Goal: Task Accomplishment & Management: Complete application form

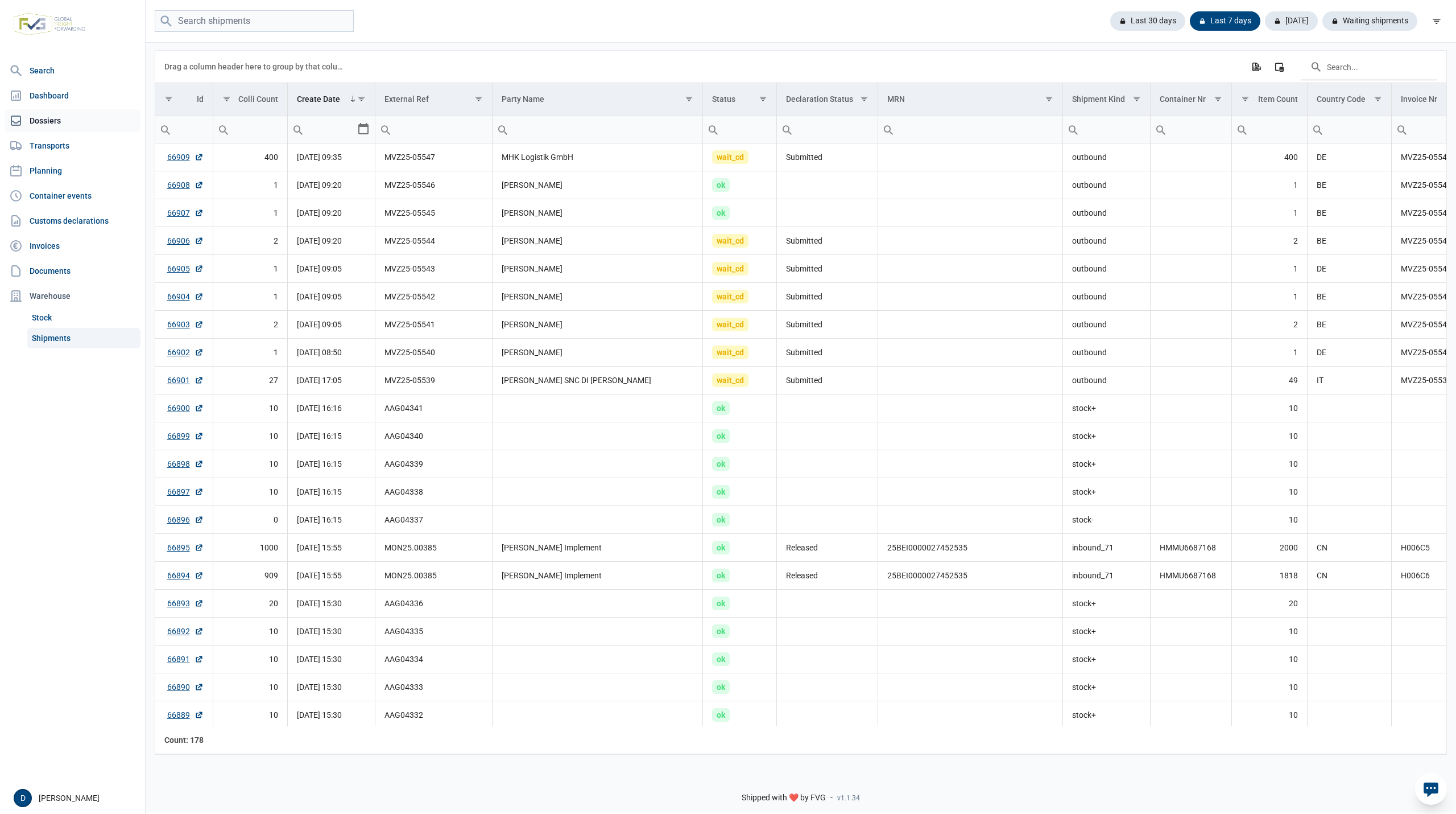
click at [41, 122] on link "Dossiers" at bounding box center [72, 121] width 136 height 23
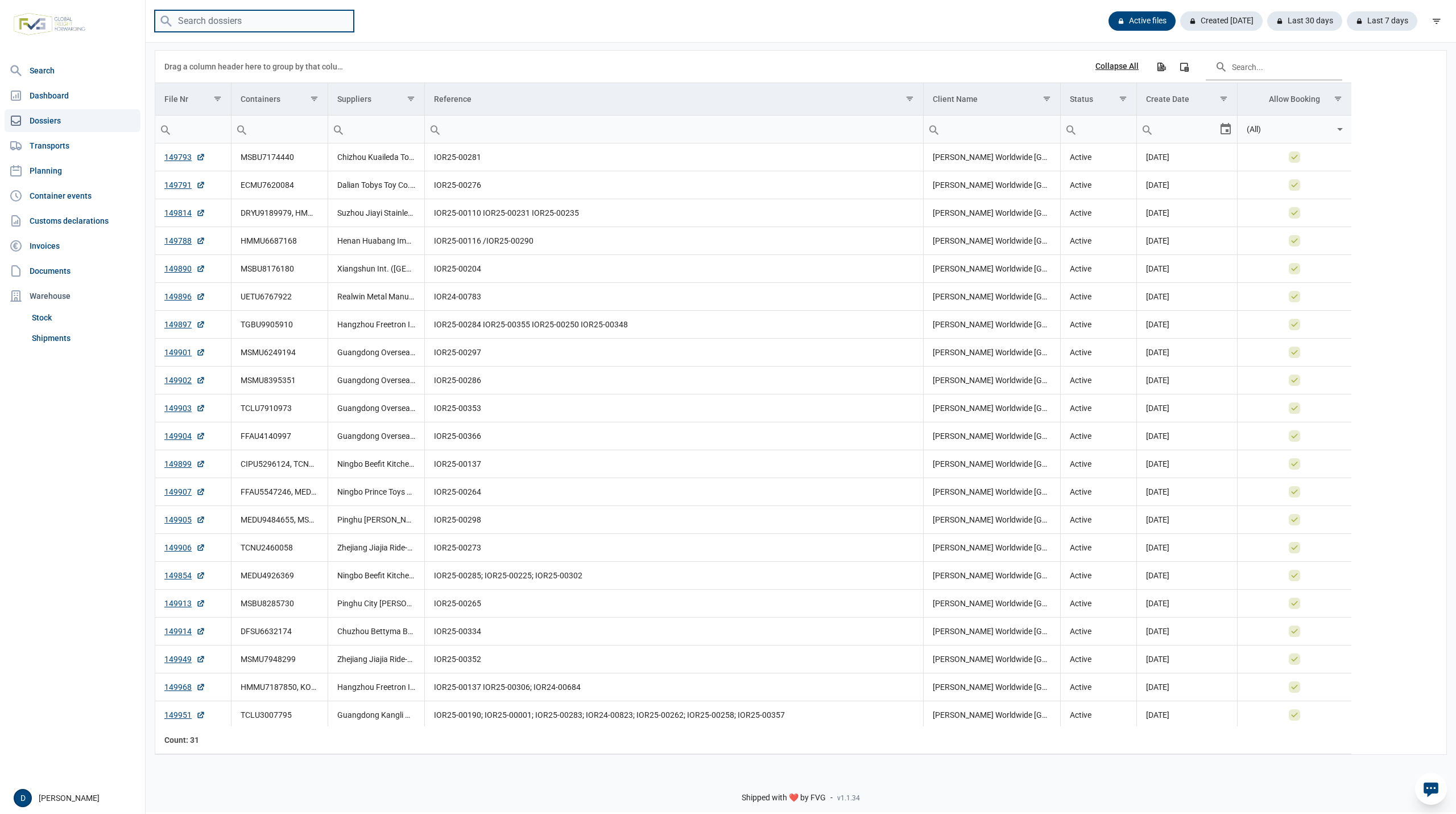
click at [215, 12] on input "search" at bounding box center [254, 21] width 199 height 22
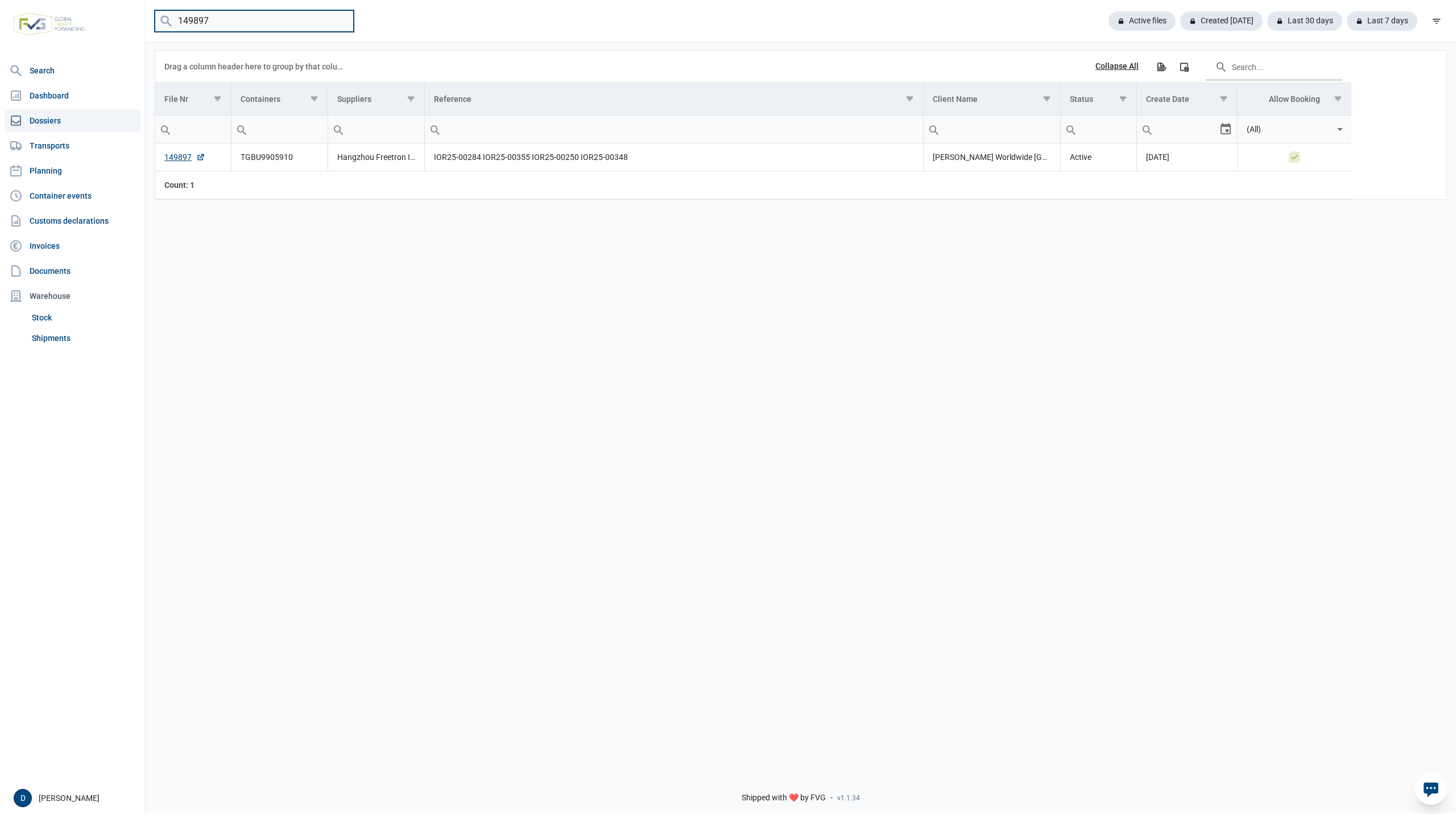
drag, startPoint x: 217, startPoint y: 19, endPoint x: 194, endPoint y: 21, distance: 23.1
click at [194, 21] on input "149897" at bounding box center [254, 21] width 199 height 22
type input "149854"
click at [340, 21] on input "149854" at bounding box center [254, 21] width 199 height 22
click at [56, 332] on link "Shipments" at bounding box center [84, 338] width 113 height 21
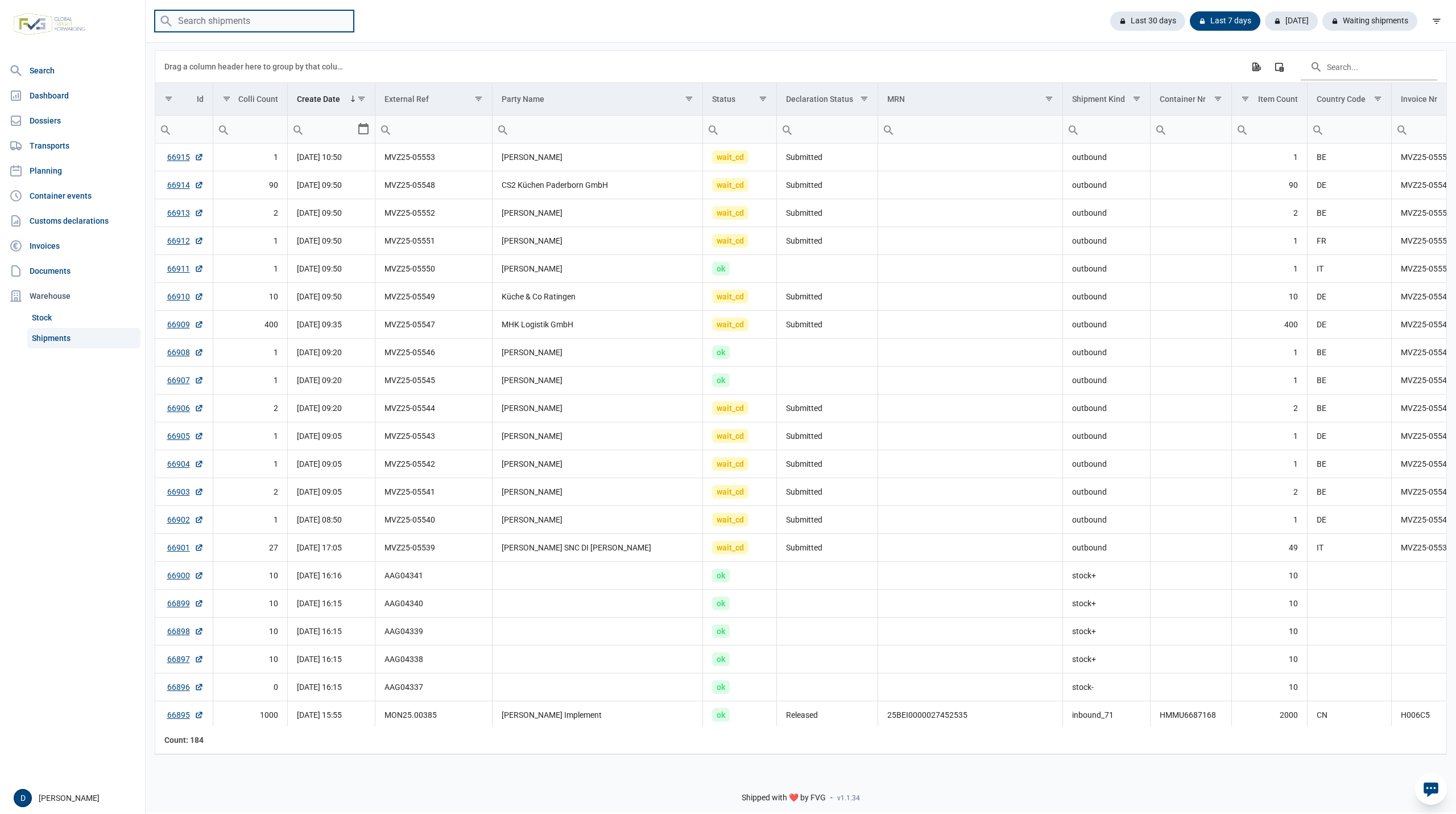
click at [241, 23] on input "search" at bounding box center [254, 21] width 199 height 22
type input "149907"
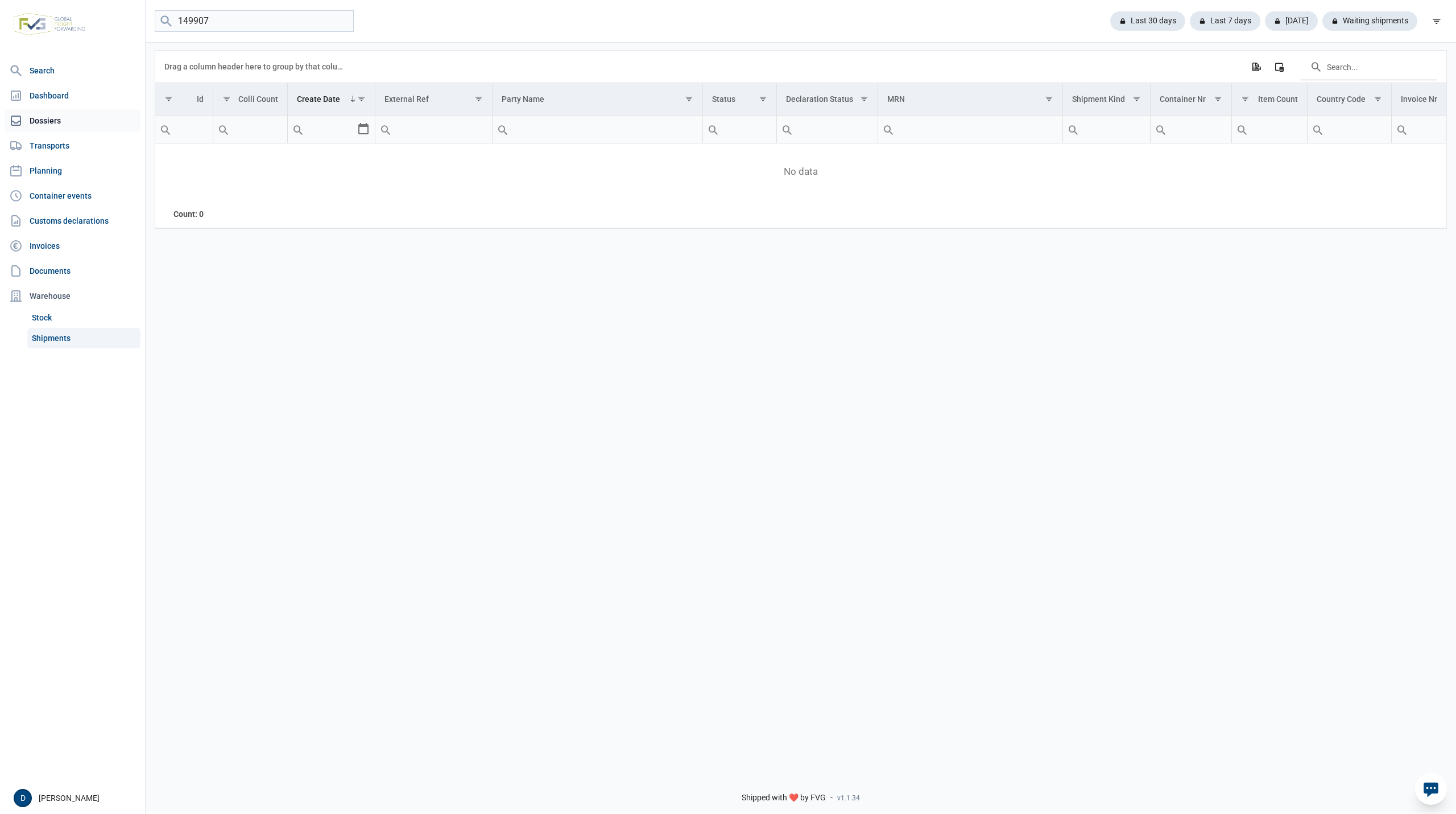
click at [46, 124] on link "Dossiers" at bounding box center [72, 121] width 136 height 23
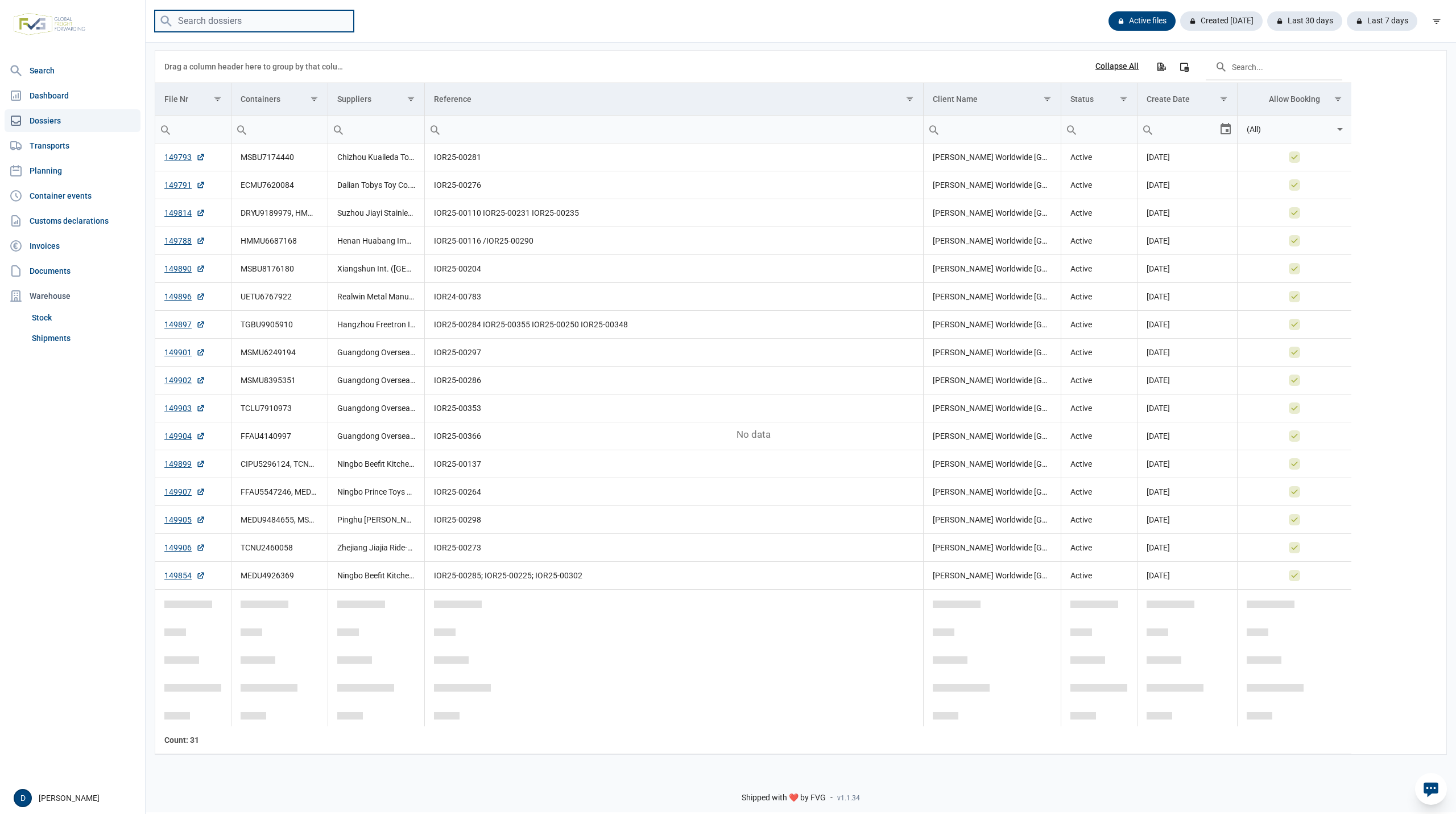
click at [229, 26] on input "search" at bounding box center [254, 21] width 199 height 22
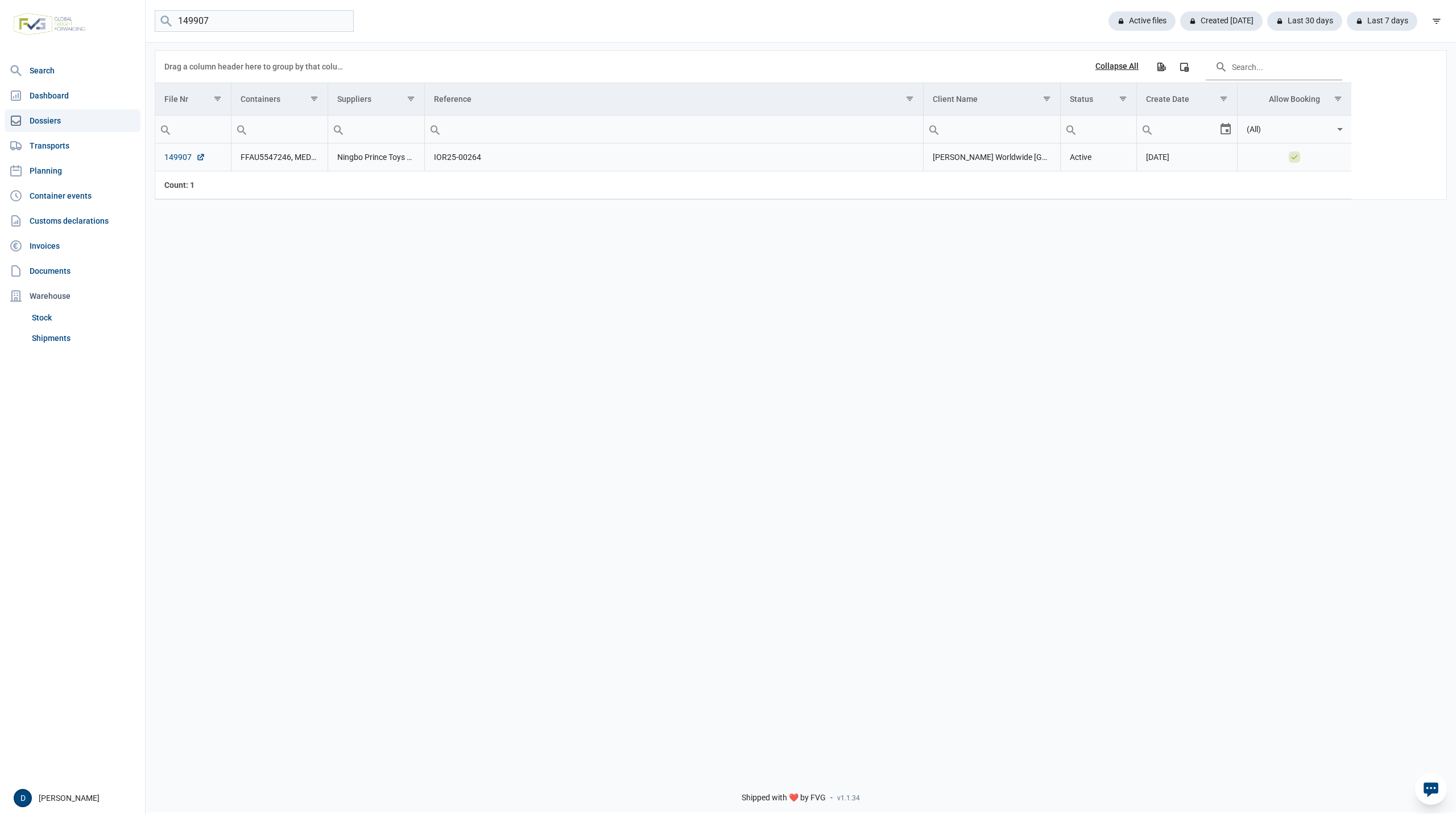
click at [180, 160] on link "149907" at bounding box center [184, 157] width 41 height 12
drag, startPoint x: 227, startPoint y: 15, endPoint x: 194, endPoint y: 23, distance: 34.0
click at [194, 23] on input "149907" at bounding box center [254, 21] width 199 height 22
type input "149814"
click at [178, 157] on link "149814" at bounding box center [184, 157] width 41 height 12
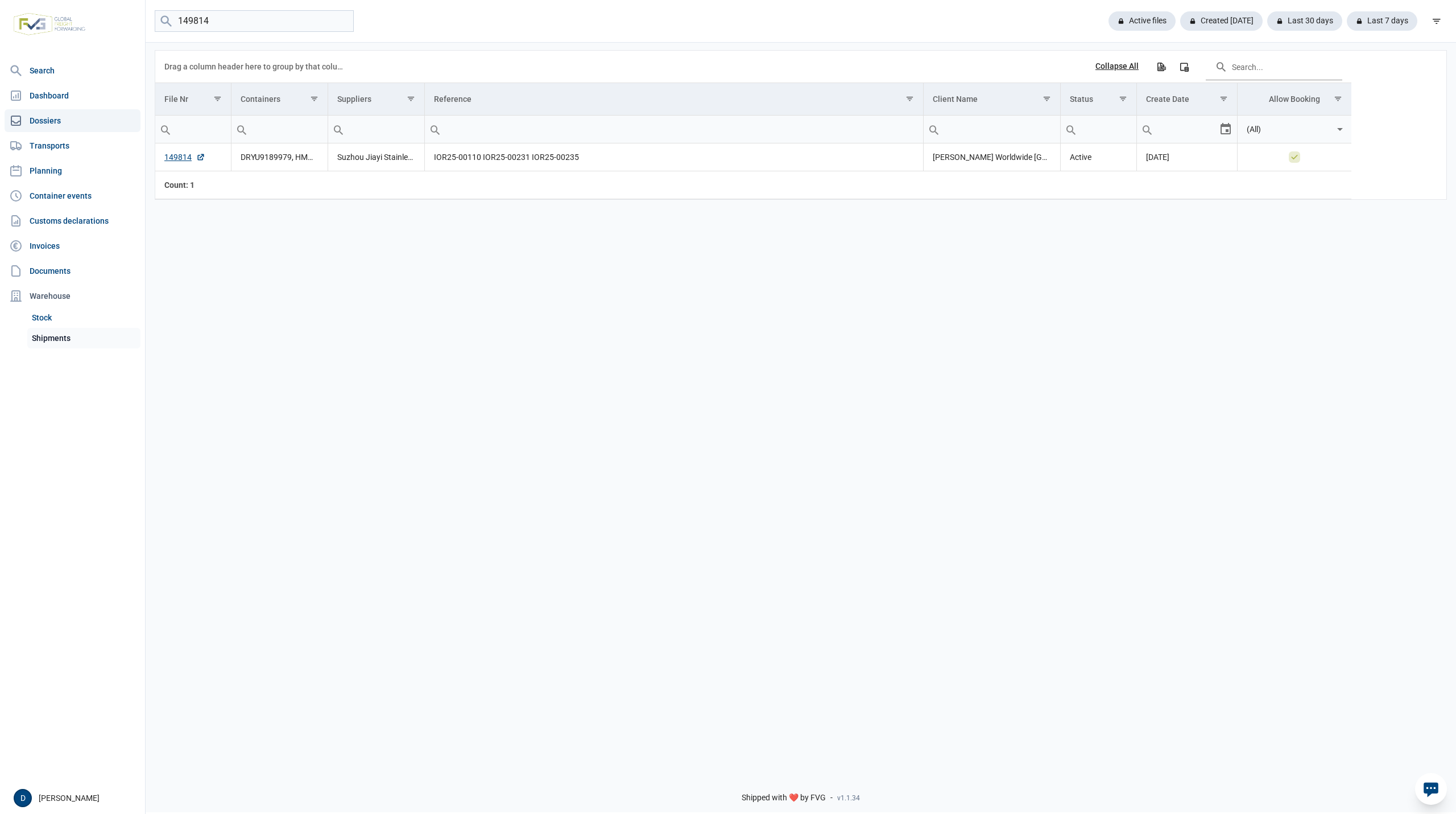
click at [54, 336] on link "Shipments" at bounding box center [84, 338] width 113 height 21
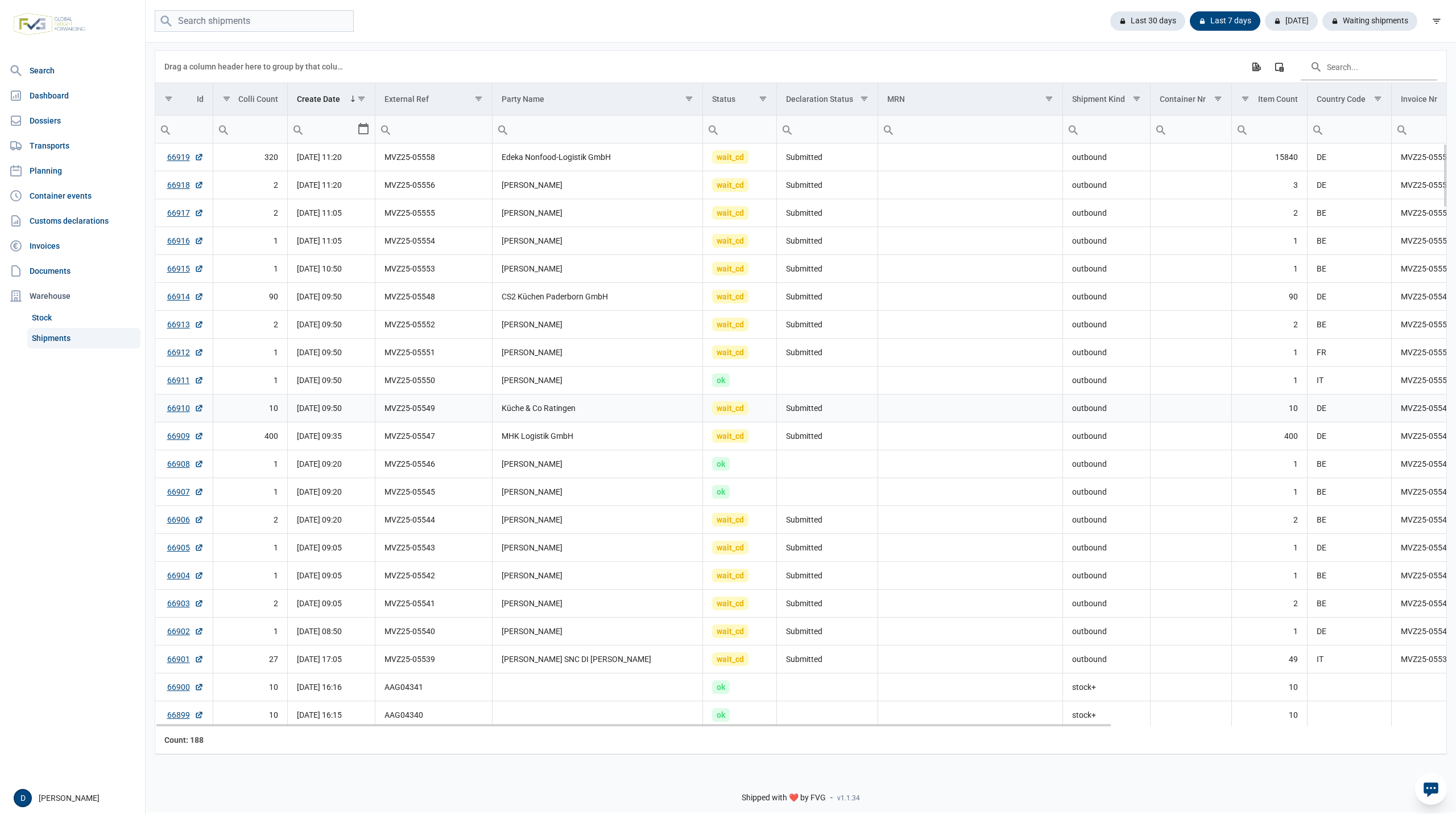
click at [608, 408] on td "Küche & Co Ratingen" at bounding box center [597, 407] width 211 height 28
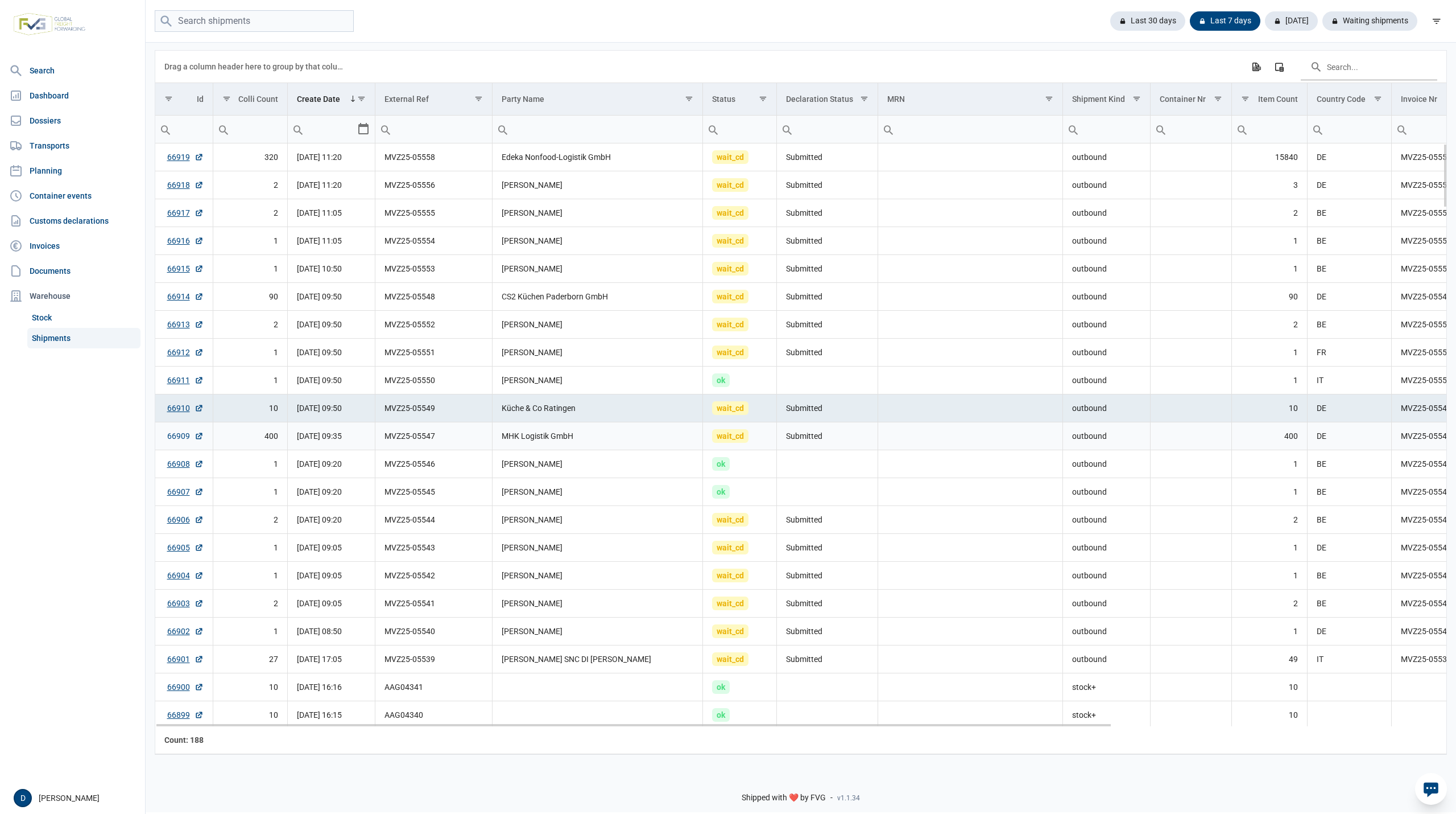
click at [176, 437] on link "66909" at bounding box center [185, 436] width 37 height 12
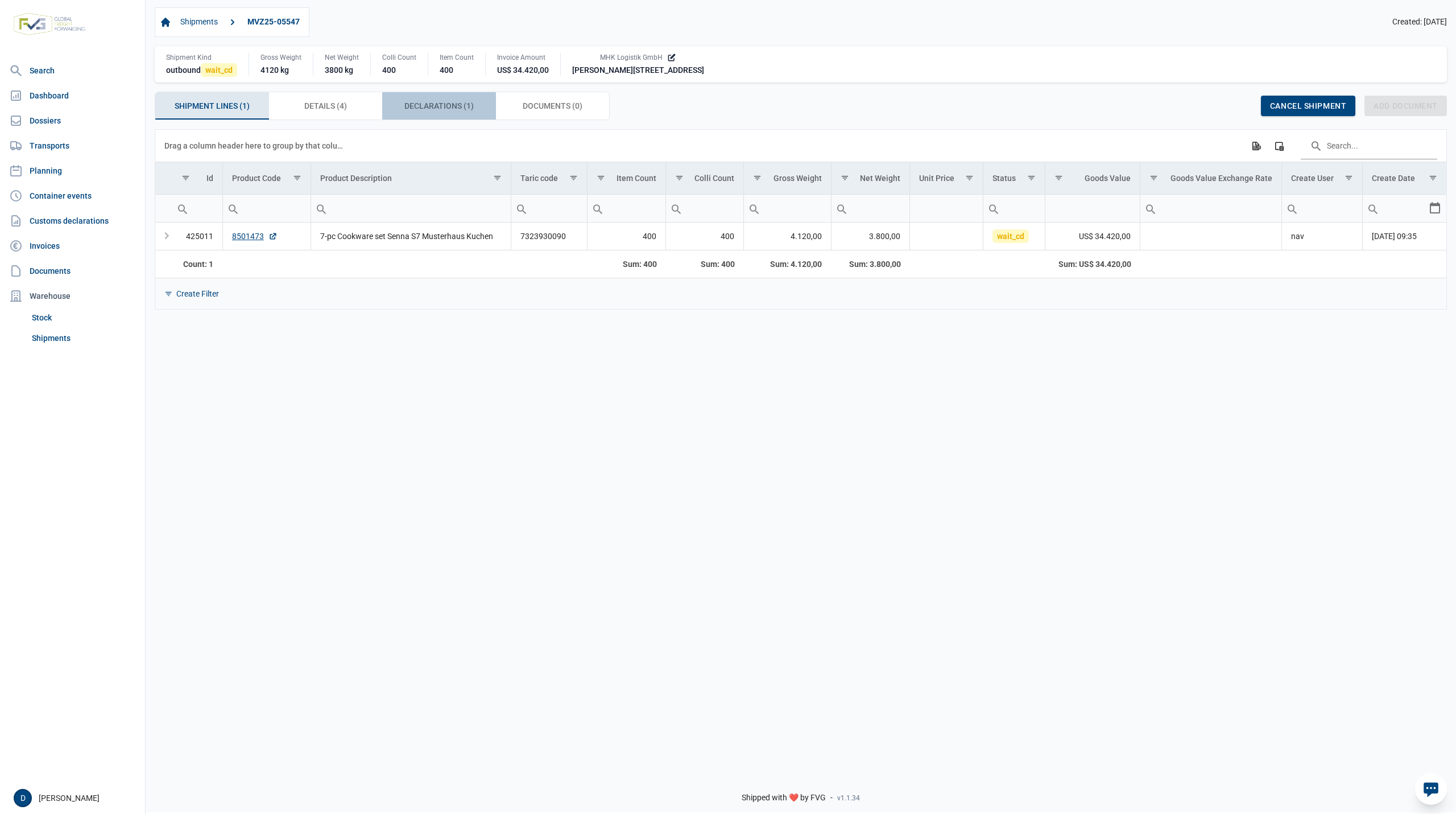
click at [418, 99] on div "Declarations (1) Declarations (1)" at bounding box center [439, 105] width 114 height 28
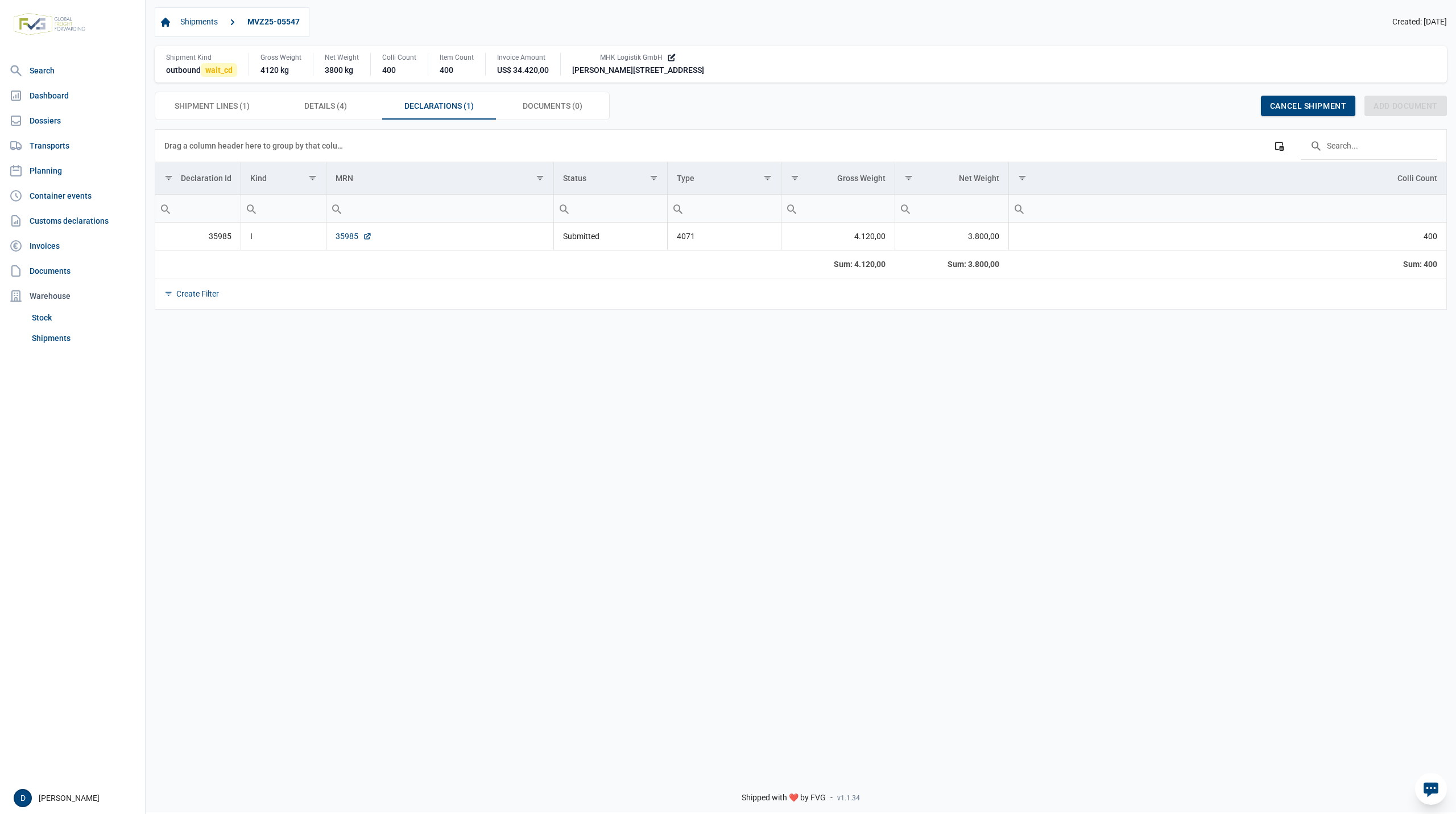
click at [348, 242] on link "35985" at bounding box center [354, 236] width 37 height 12
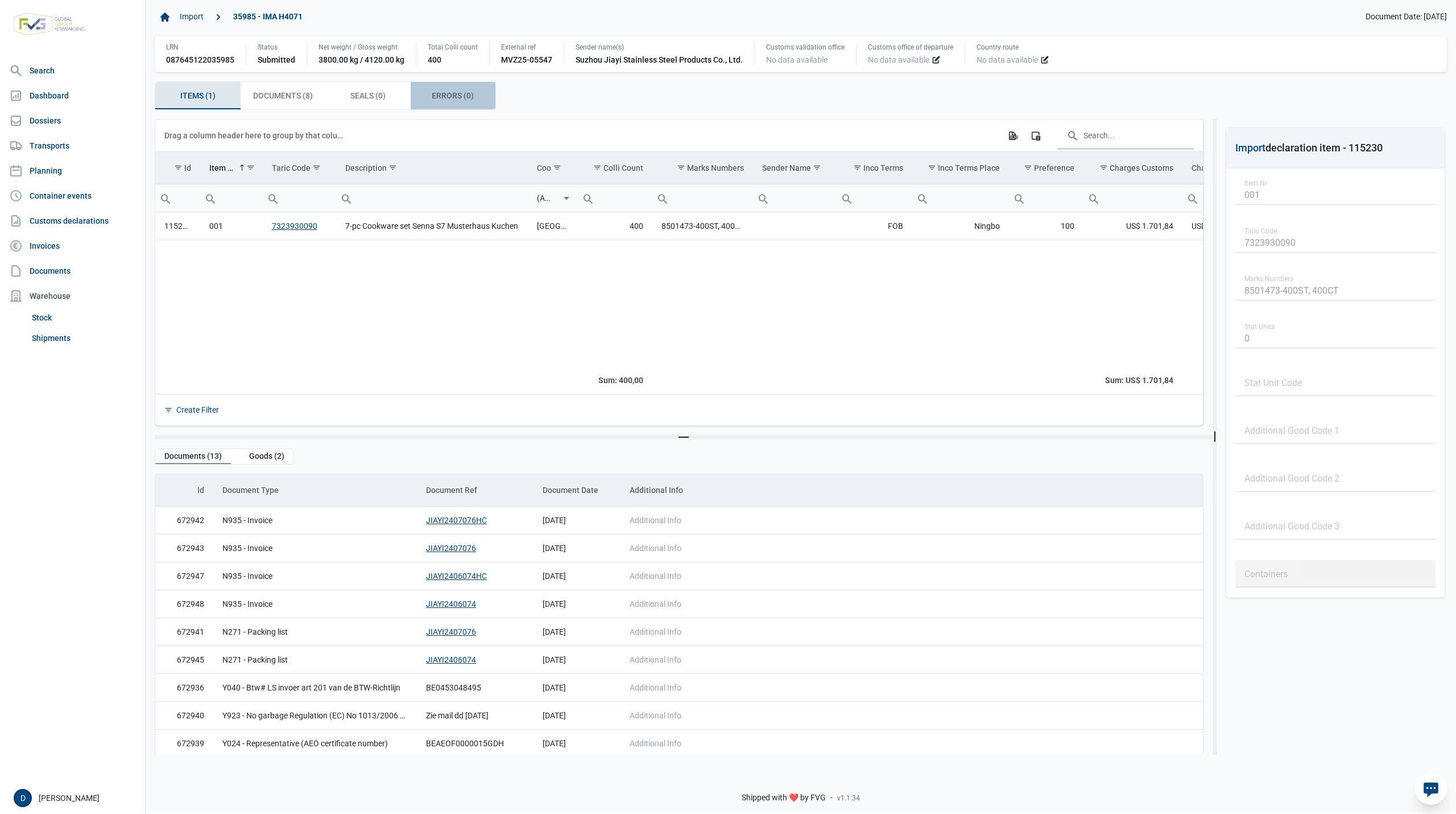
click at [439, 99] on span "Errors (0) Errors (0)" at bounding box center [453, 95] width 42 height 13
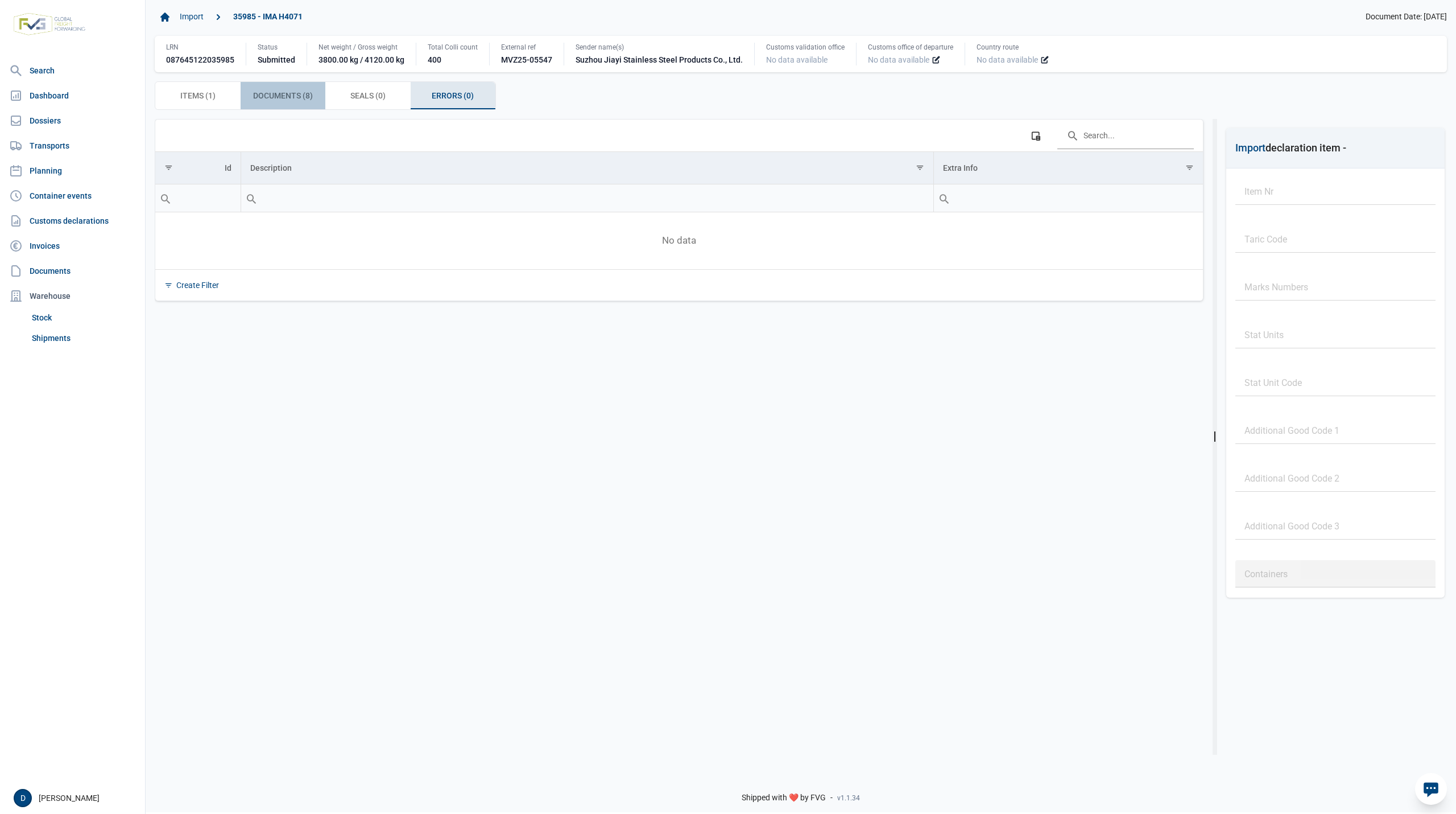
click at [278, 103] on span "Documents (8) Documents (8)" at bounding box center [282, 95] width 60 height 13
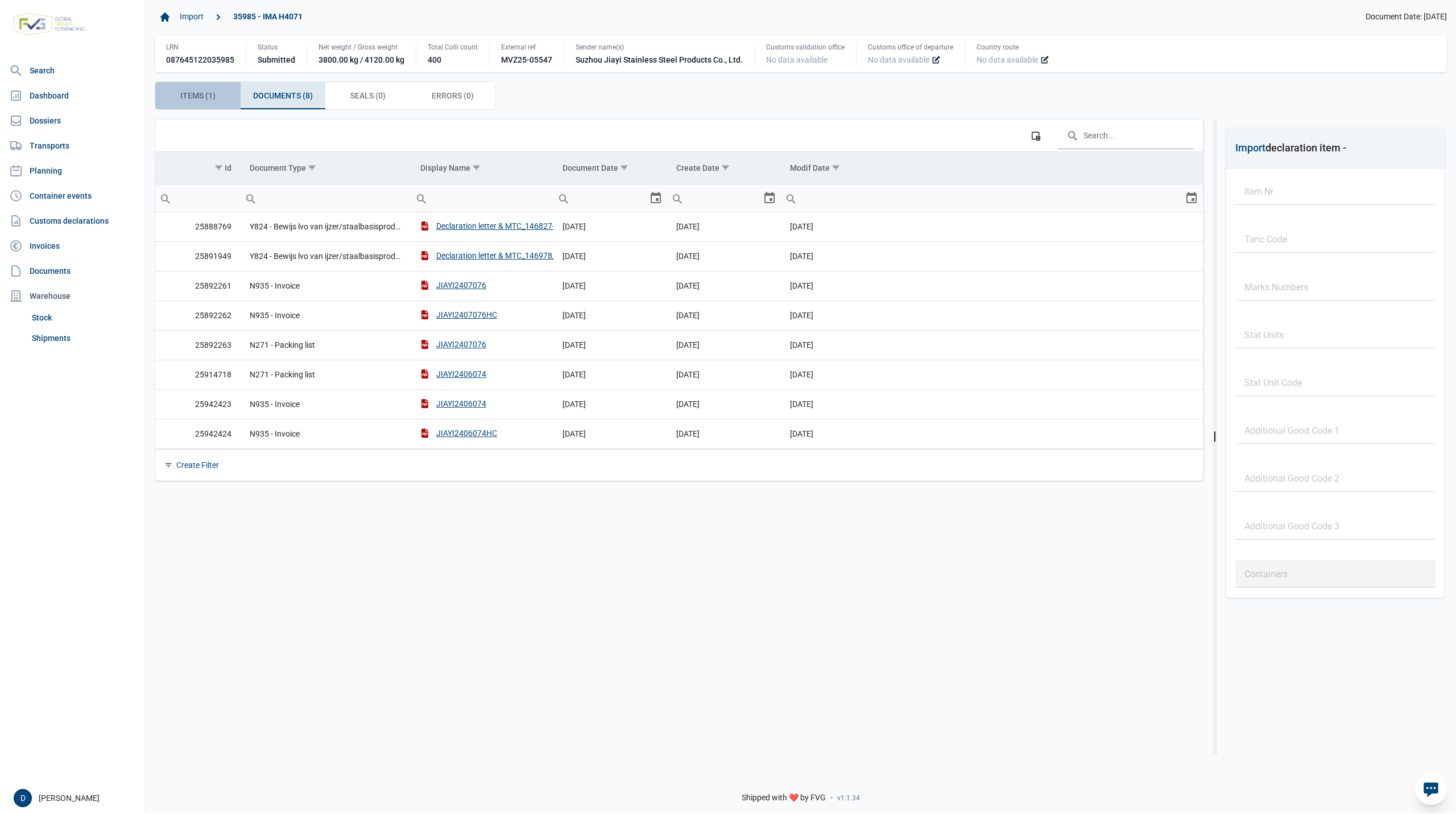
click at [182, 96] on span "Items (1) Items (1)" at bounding box center [198, 95] width 36 height 13
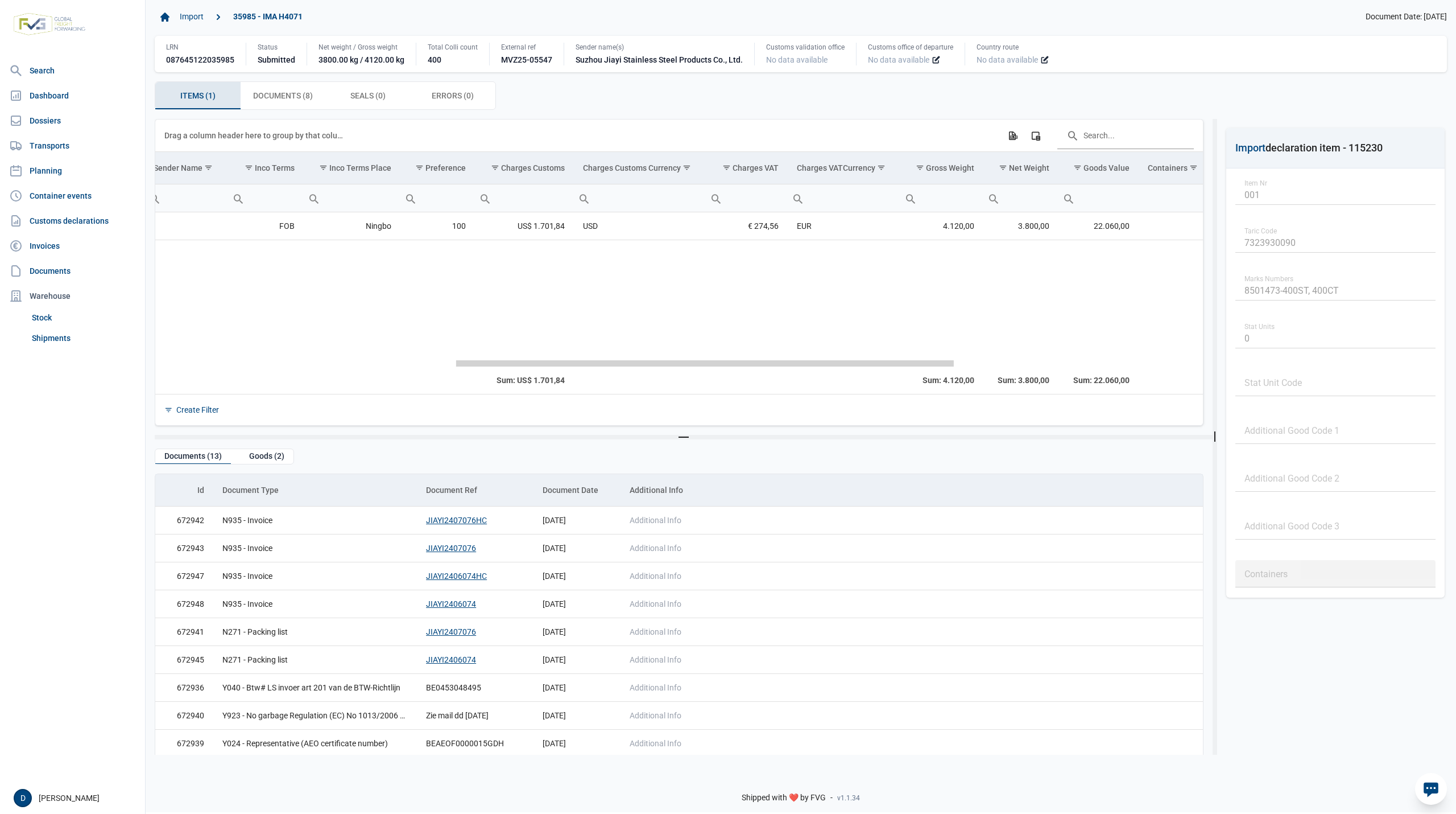
scroll to position [0, 644]
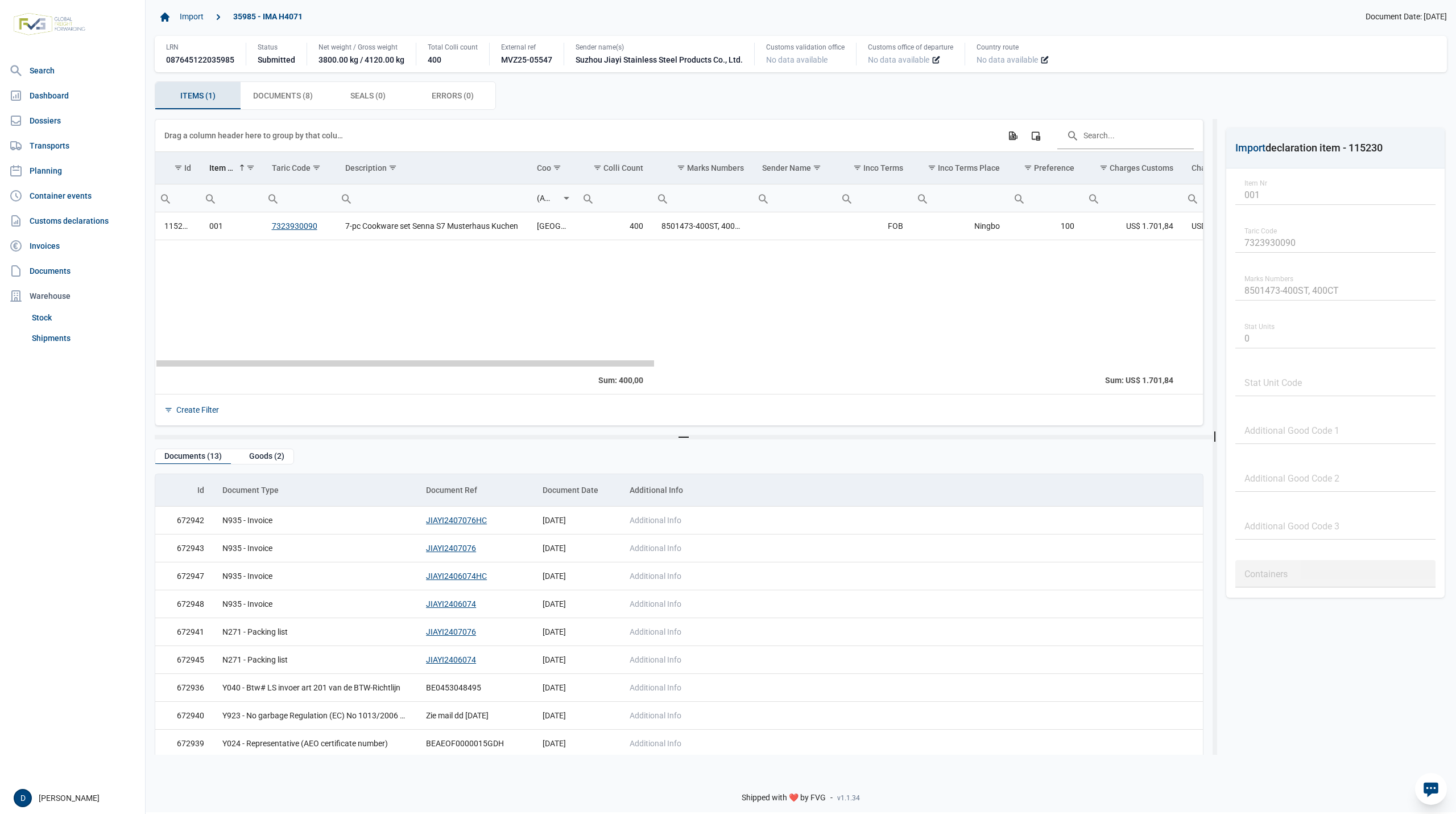
drag, startPoint x: 430, startPoint y: 366, endPoint x: 338, endPoint y: 423, distance: 108.2
click at [338, 423] on body "For evaluation purposes only. Redistribution prohibited. Please register an exi…" at bounding box center [728, 387] width 1456 height 814
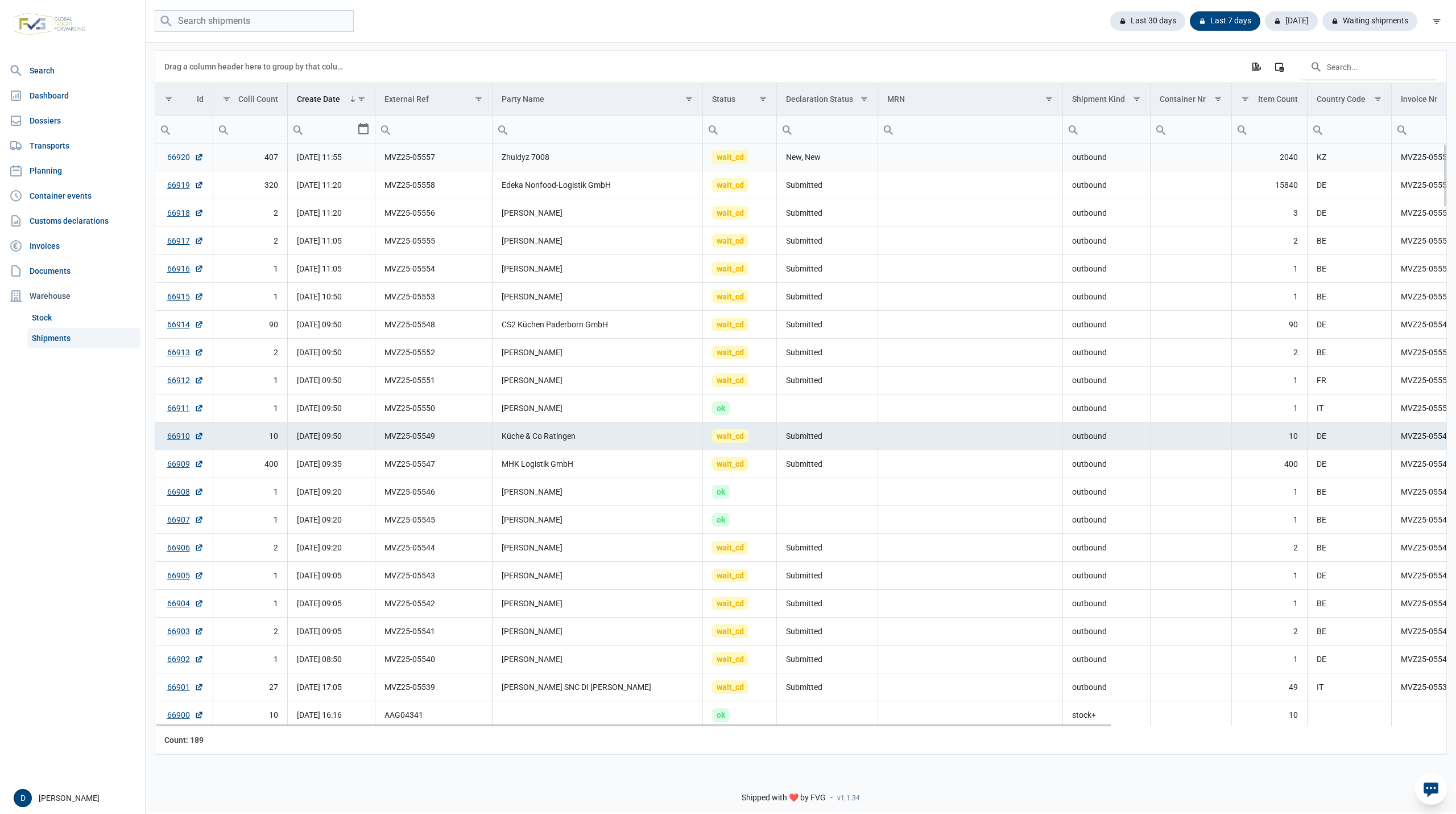
click at [176, 160] on link "66920" at bounding box center [185, 157] width 37 height 12
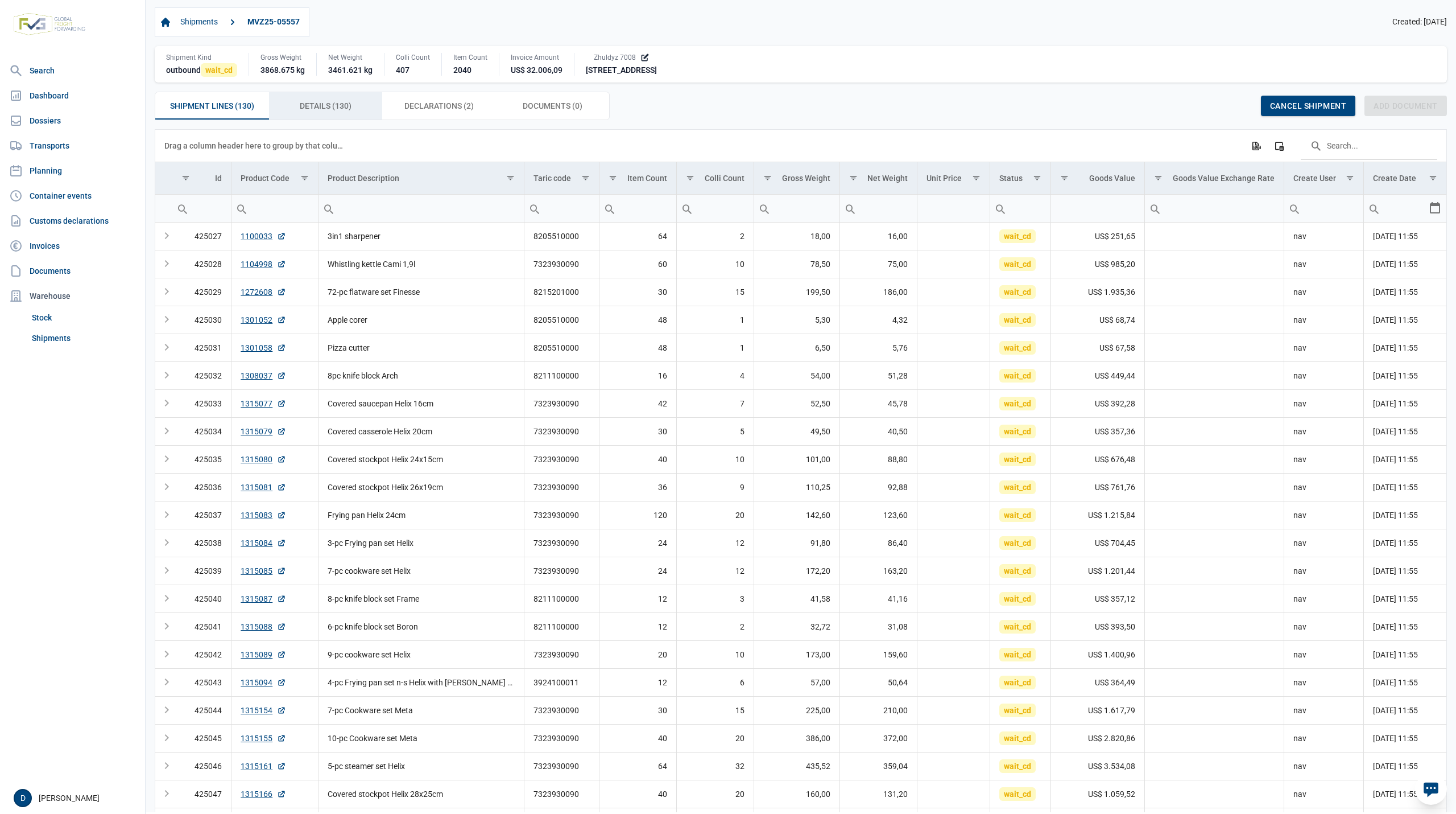
click at [337, 98] on div "Details (130) Details (130)" at bounding box center [326, 105] width 114 height 28
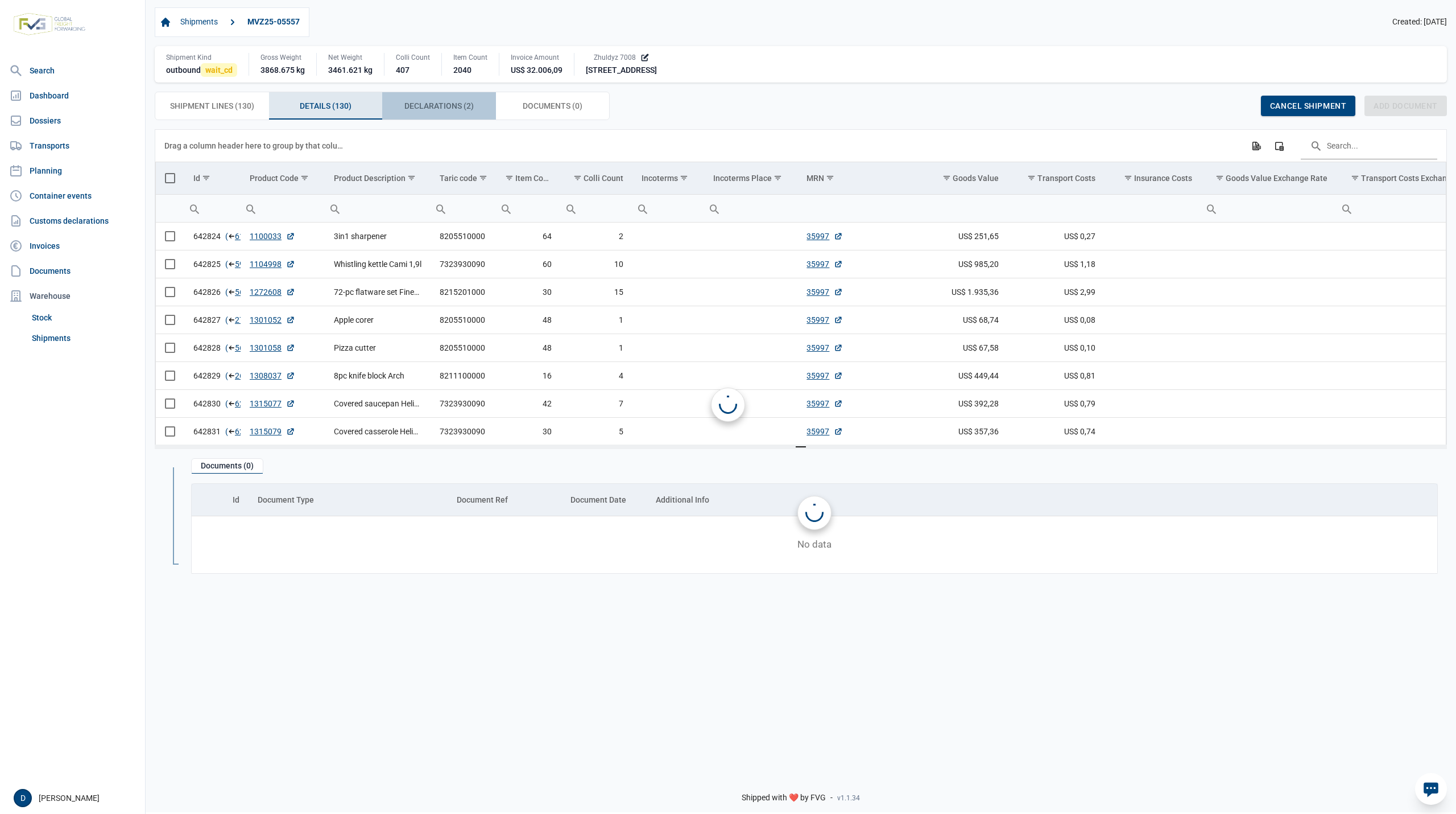
click at [420, 103] on span "Declarations (2) Declarations (2)" at bounding box center [439, 105] width 70 height 13
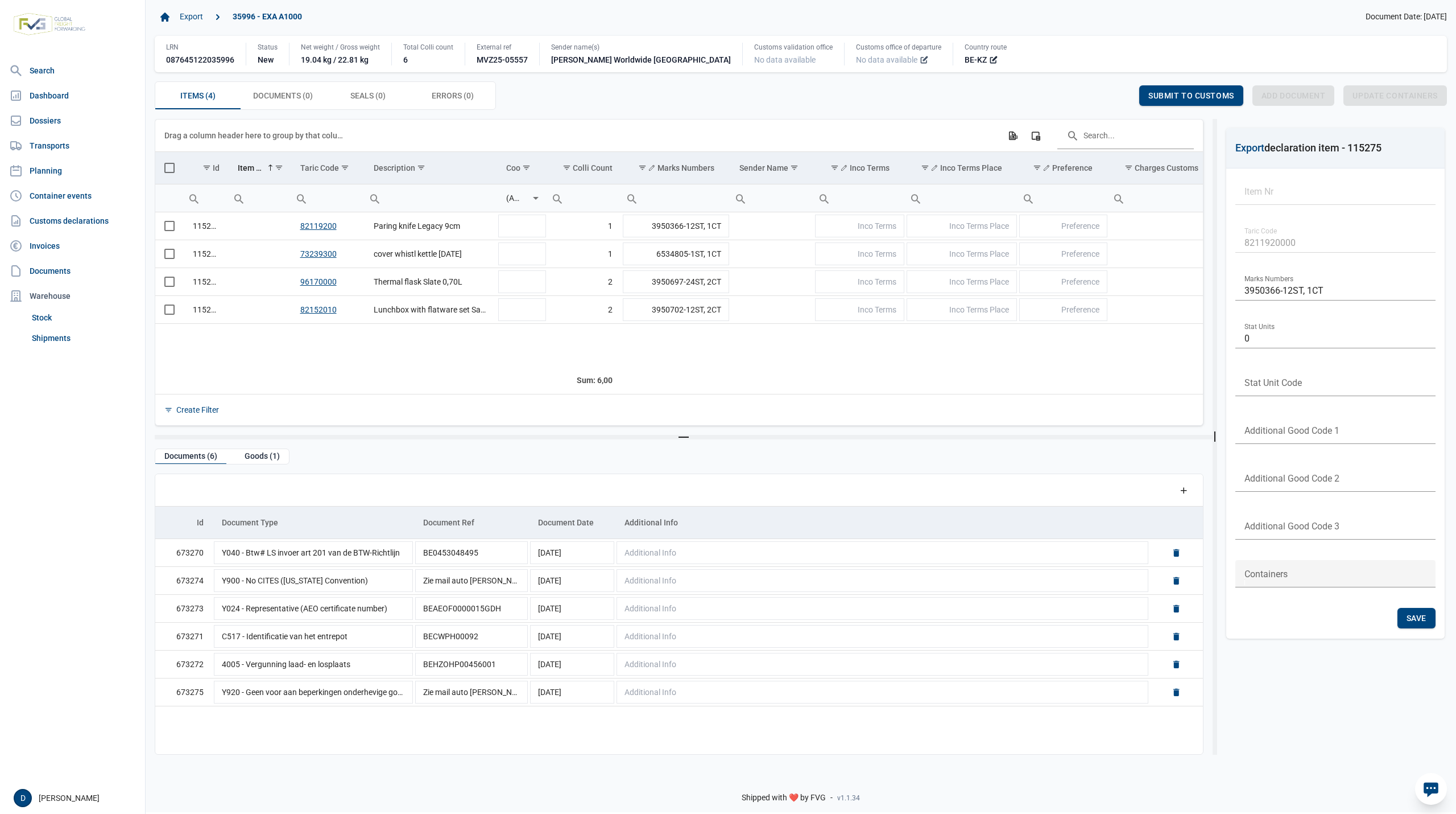
click at [923, 59] on icon at bounding box center [926, 59] width 5 height 5
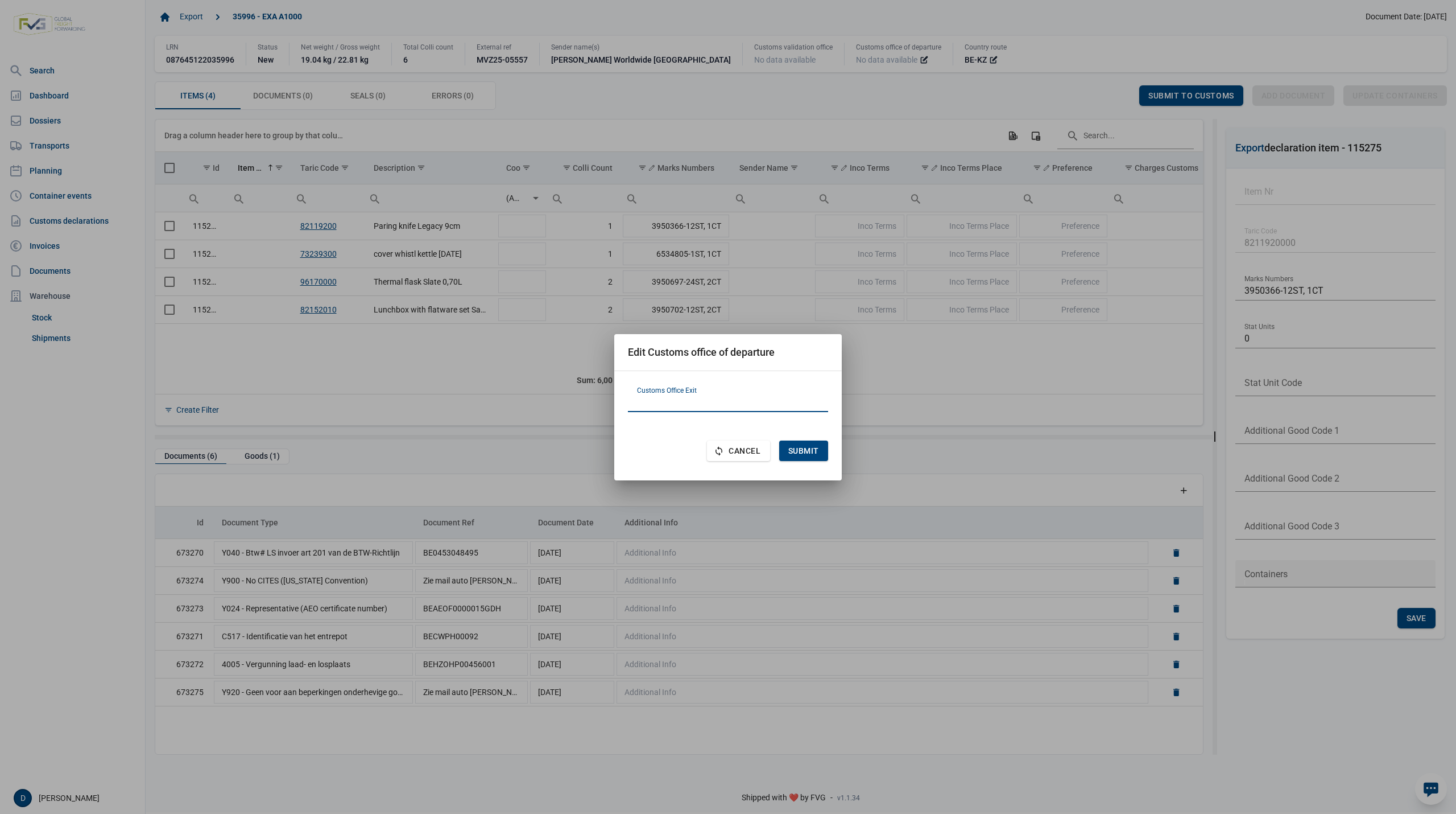
paste input "LV000731"
type input "LV000731"
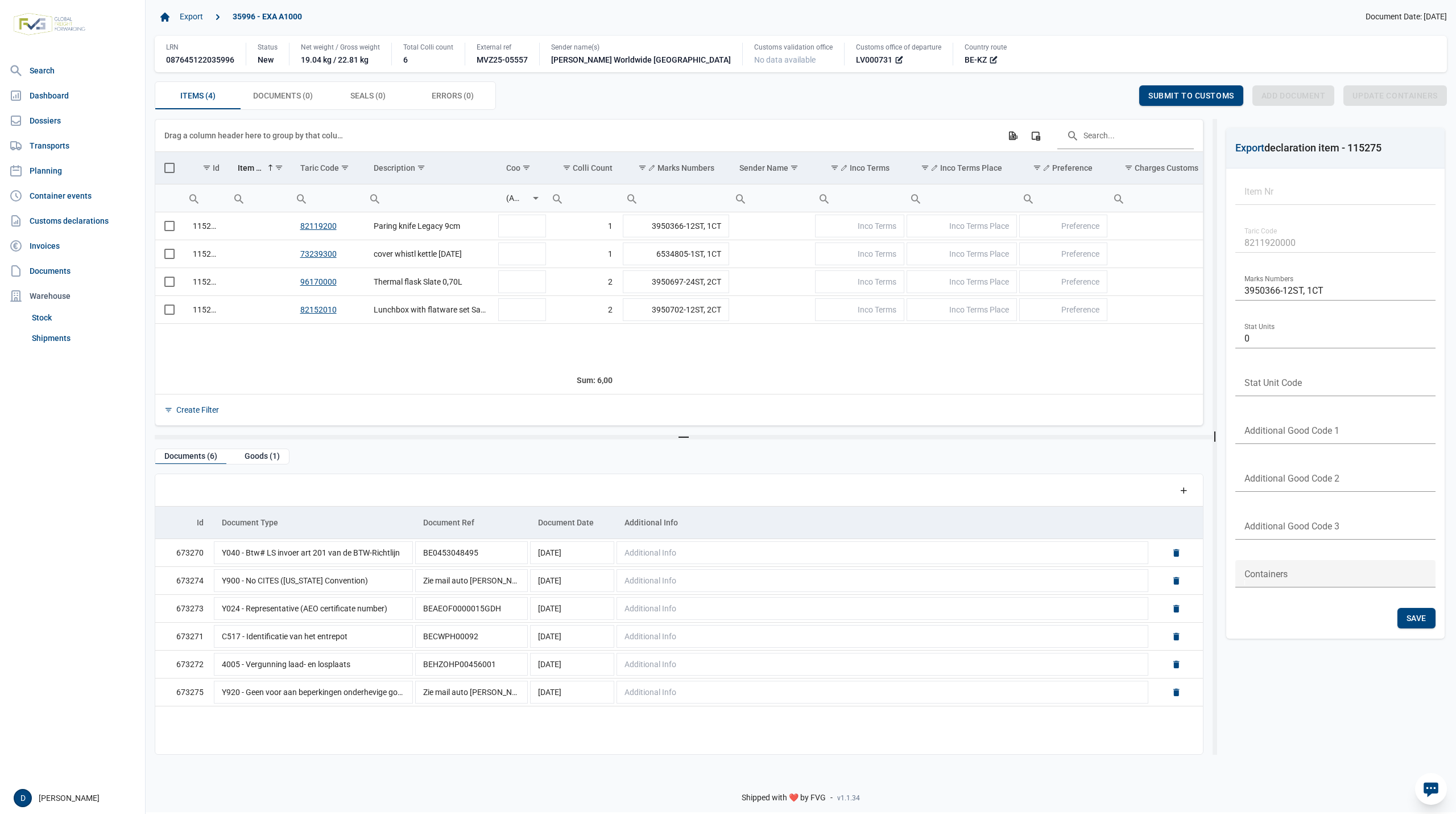
click at [165, 171] on span "Select all" at bounding box center [168, 168] width 10 height 10
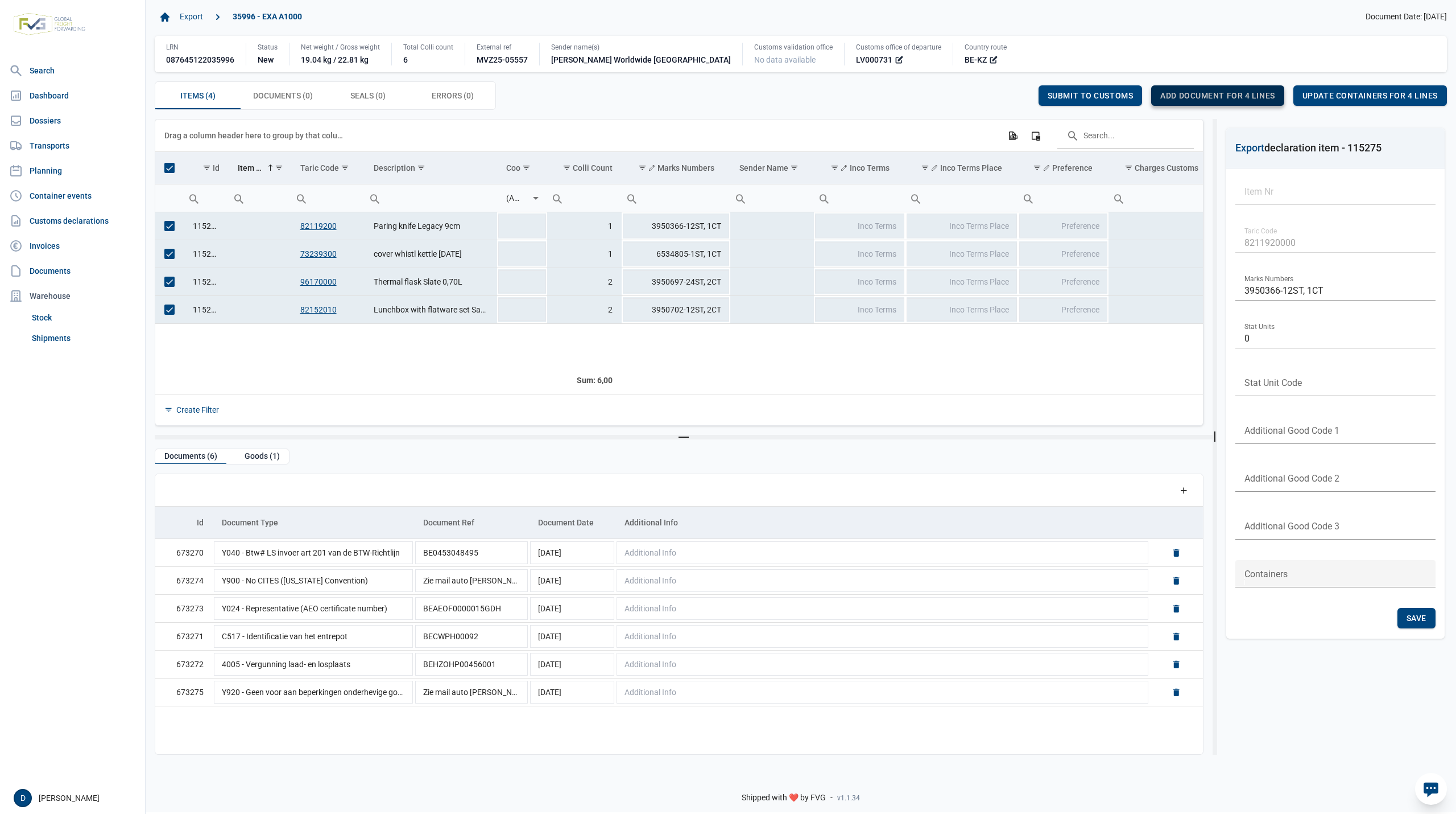
click at [1224, 98] on span "Add document for 4 lines" at bounding box center [1217, 95] width 114 height 9
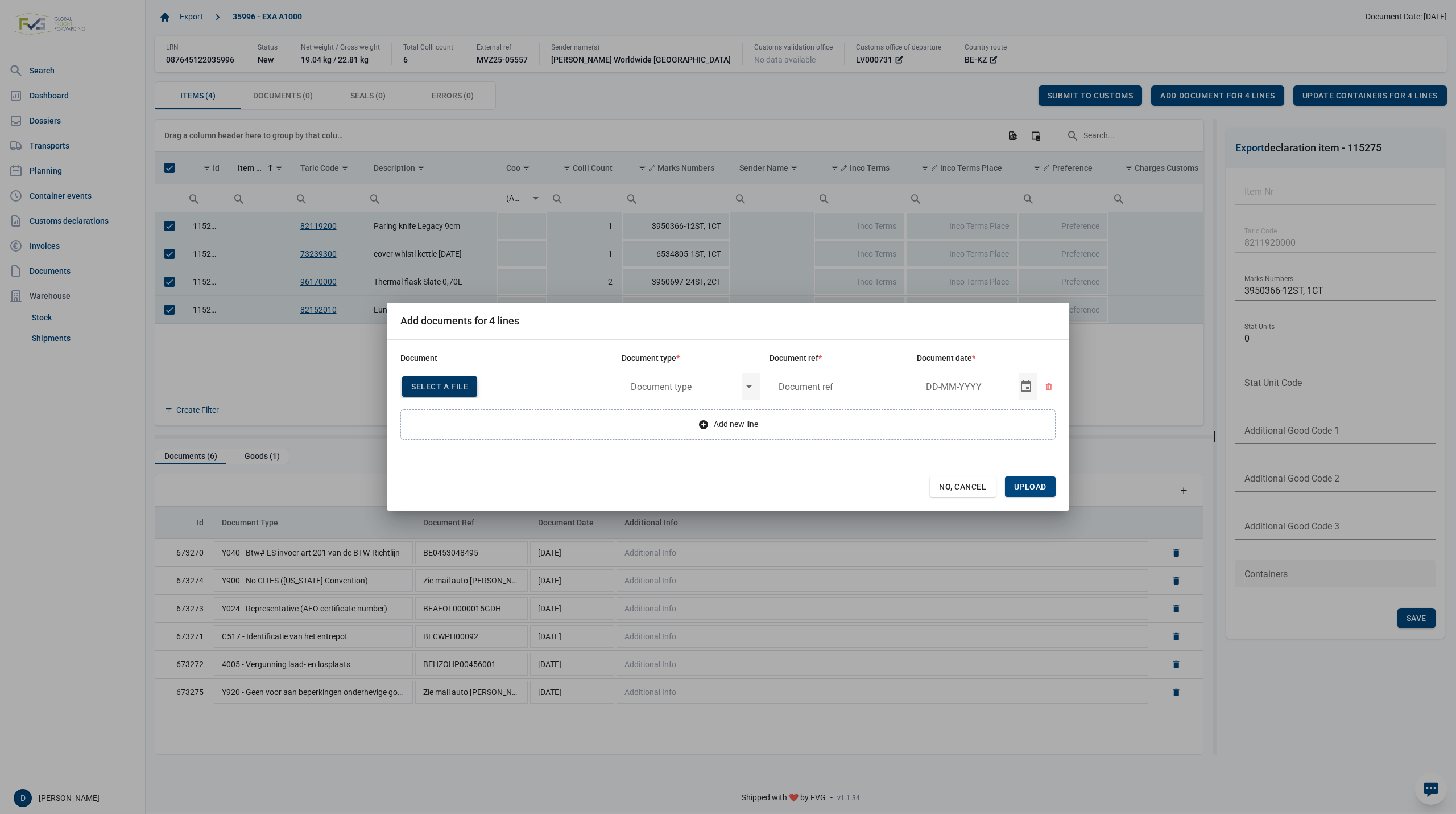
click at [456, 385] on span "Select a file" at bounding box center [440, 386] width 57 height 9
type input "Invoice VFA25-07219"
click at [694, 388] on input "text" at bounding box center [682, 386] width 120 height 29
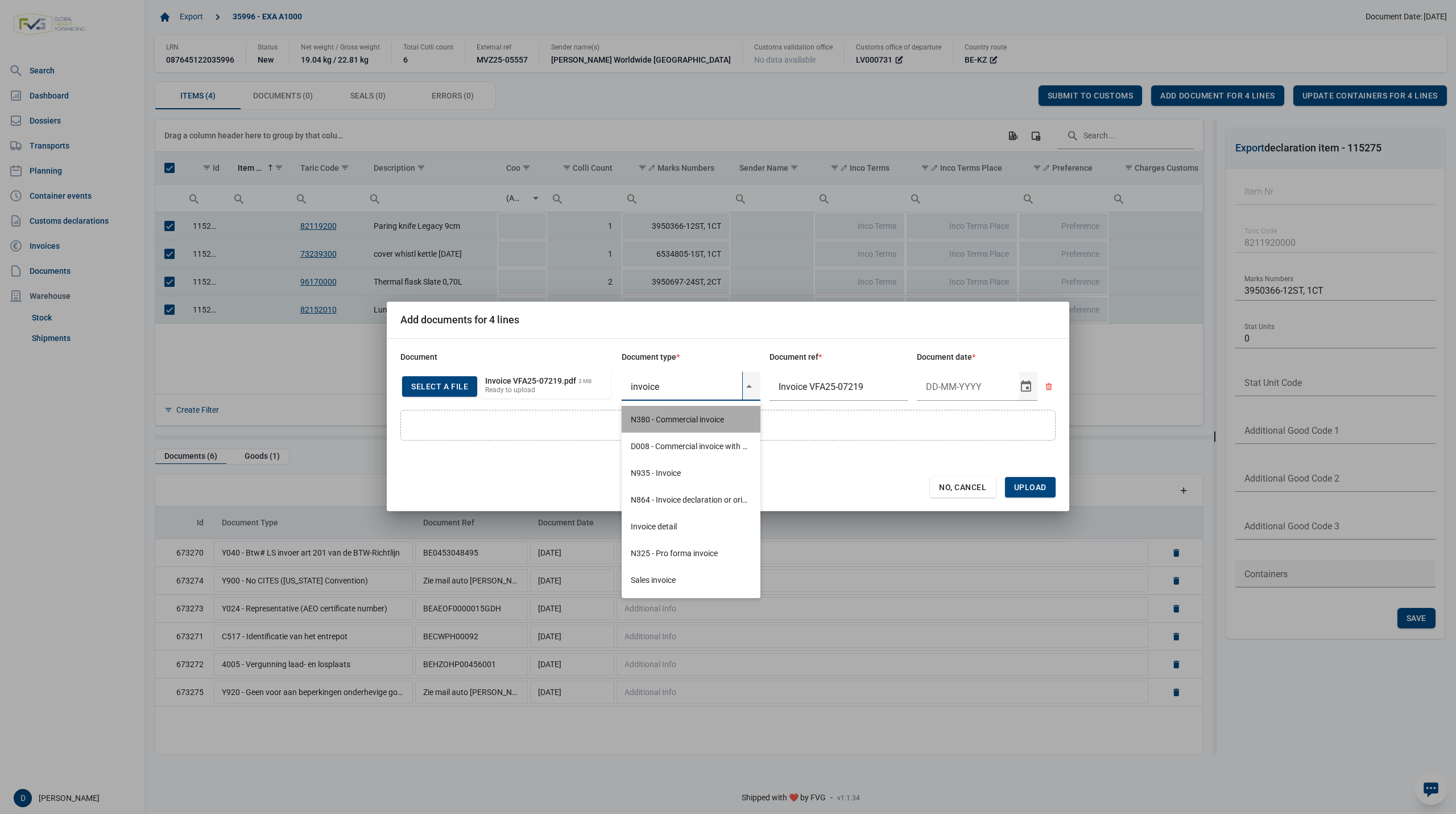
click at [687, 417] on div "N380 - Commercial invoice" at bounding box center [691, 419] width 139 height 27
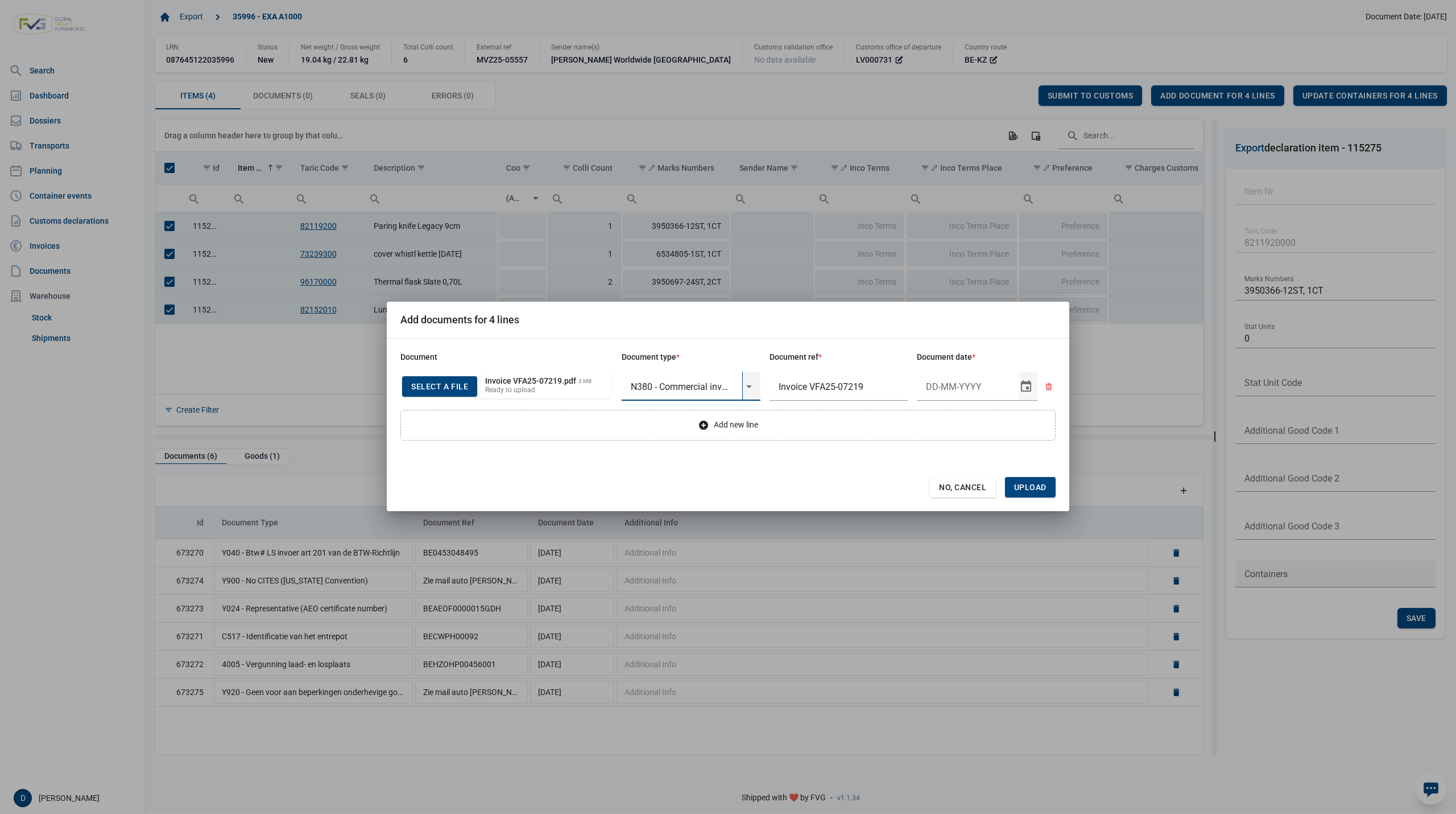
type input "N380 - Commercial invoice"
type input "26-9-2025"
click at [1025, 487] on span "Upload" at bounding box center [1030, 487] width 32 height 9
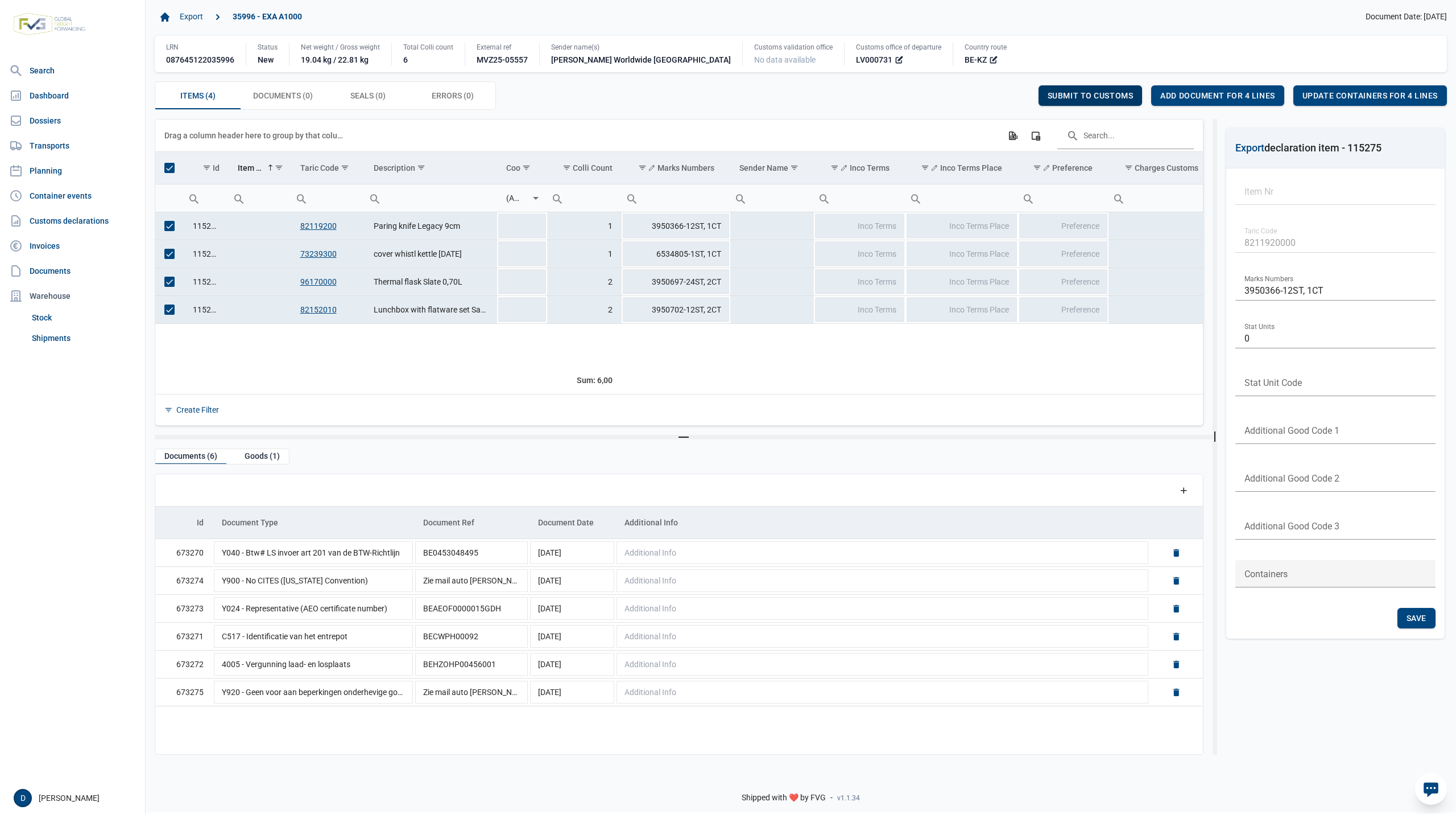
click at [1075, 94] on span "Submit to customs" at bounding box center [1091, 95] width 86 height 9
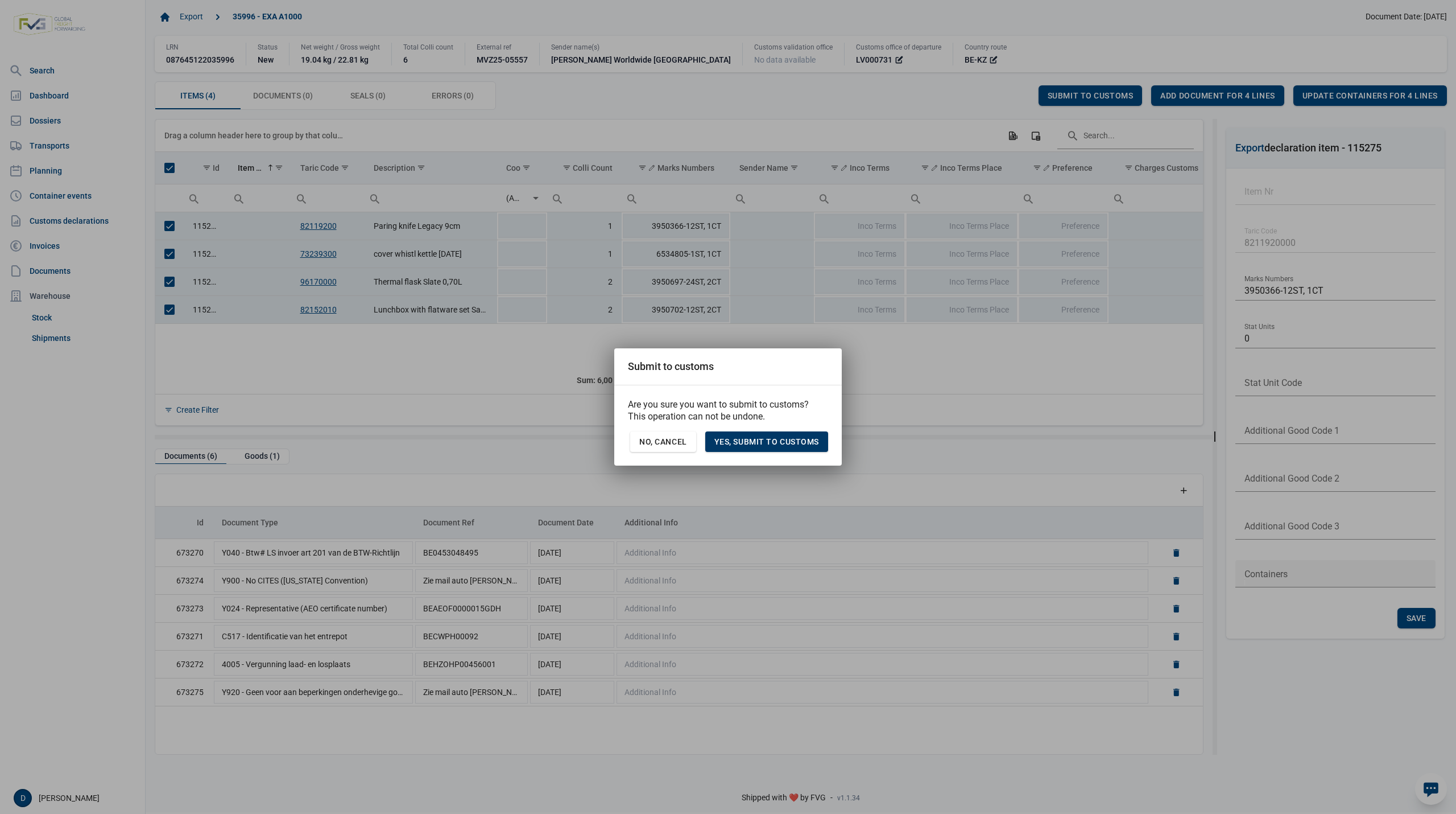
click at [792, 437] on span "Yes, Submit to customs" at bounding box center [766, 441] width 104 height 9
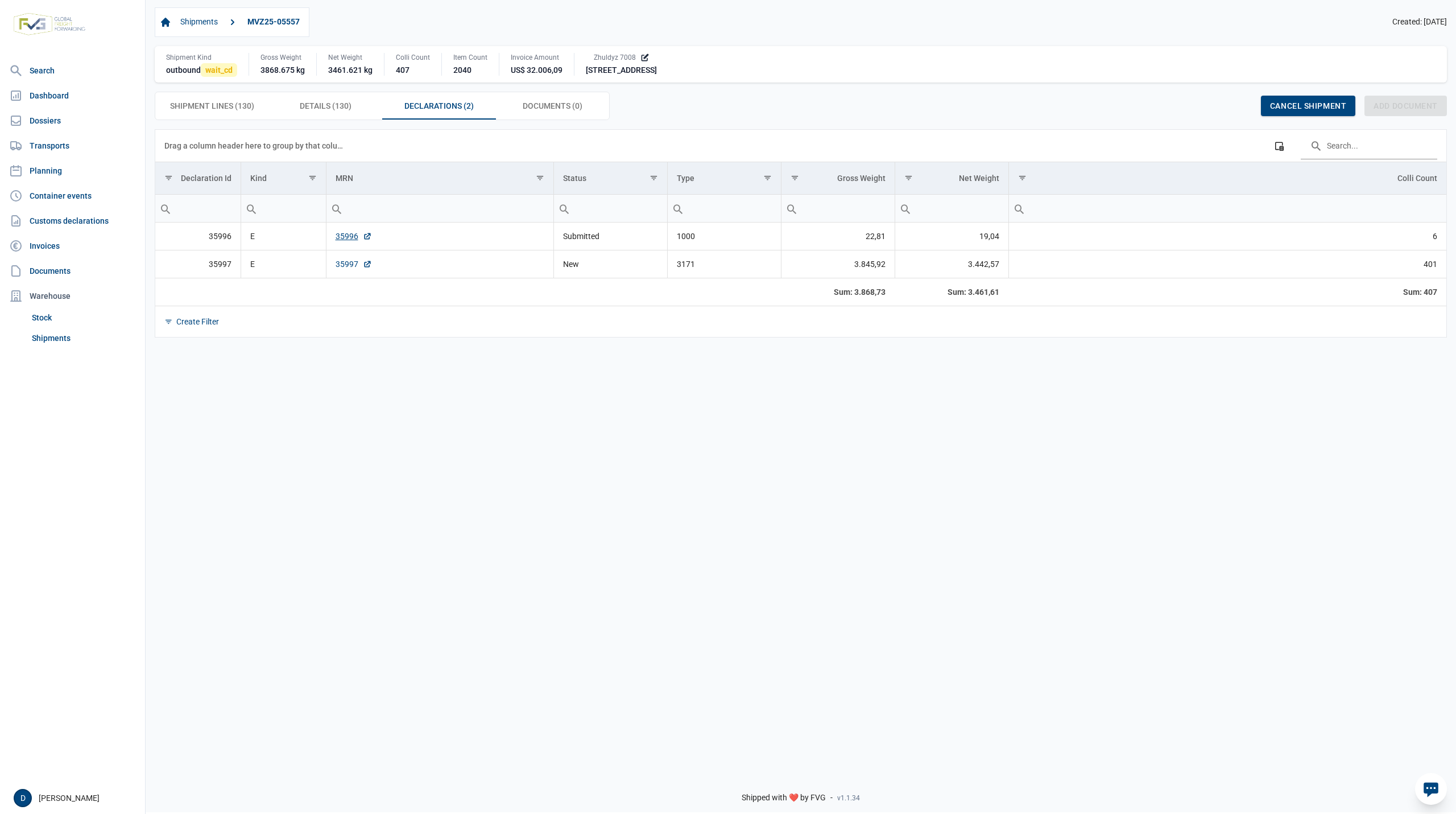
click at [354, 267] on link "35997" at bounding box center [354, 264] width 37 height 12
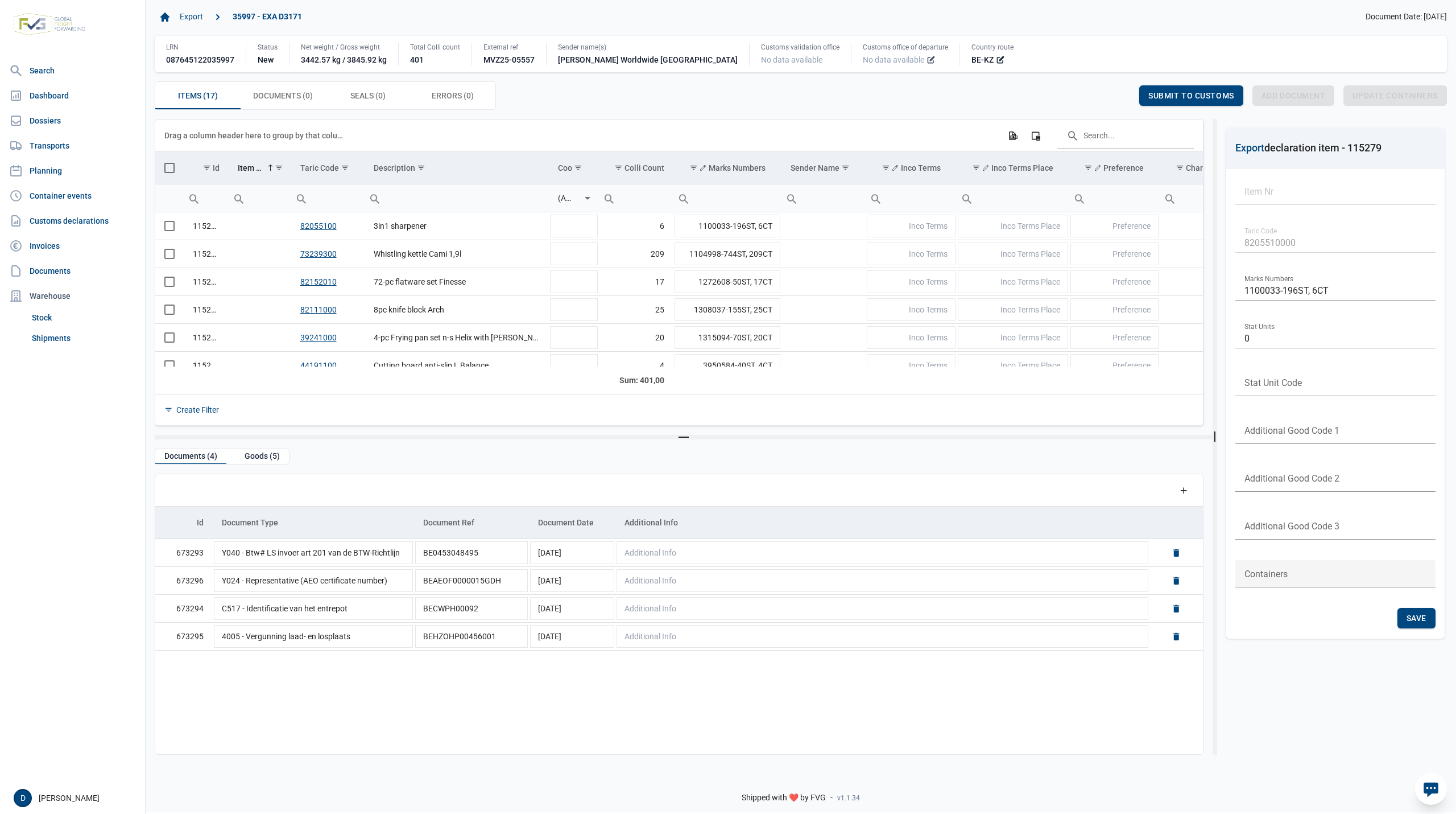
click at [928, 59] on icon at bounding box center [930, 60] width 6 height 6
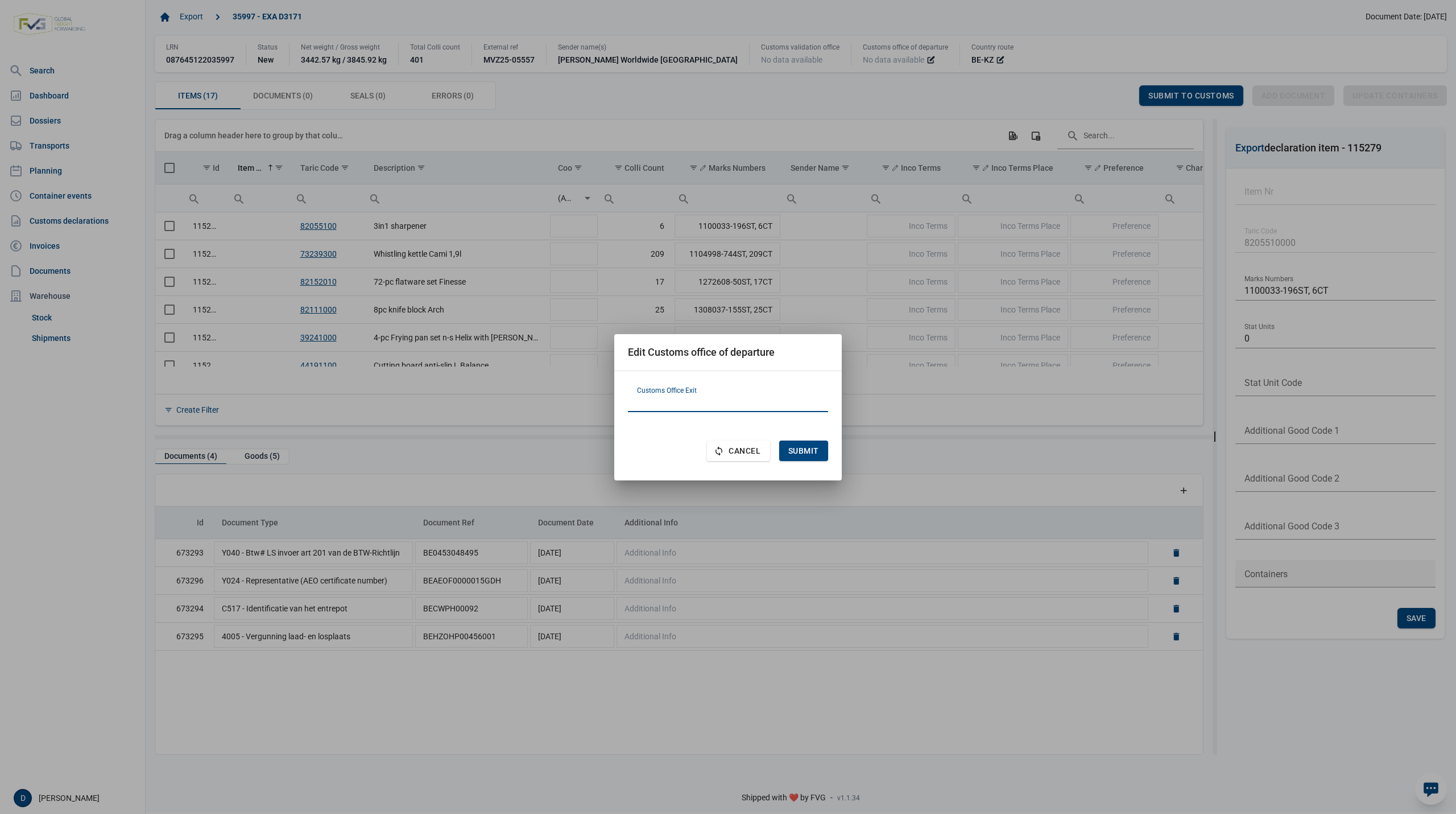
paste input "LV000731"
type input "LV000731"
click at [808, 449] on span "Submit" at bounding box center [804, 450] width 30 height 9
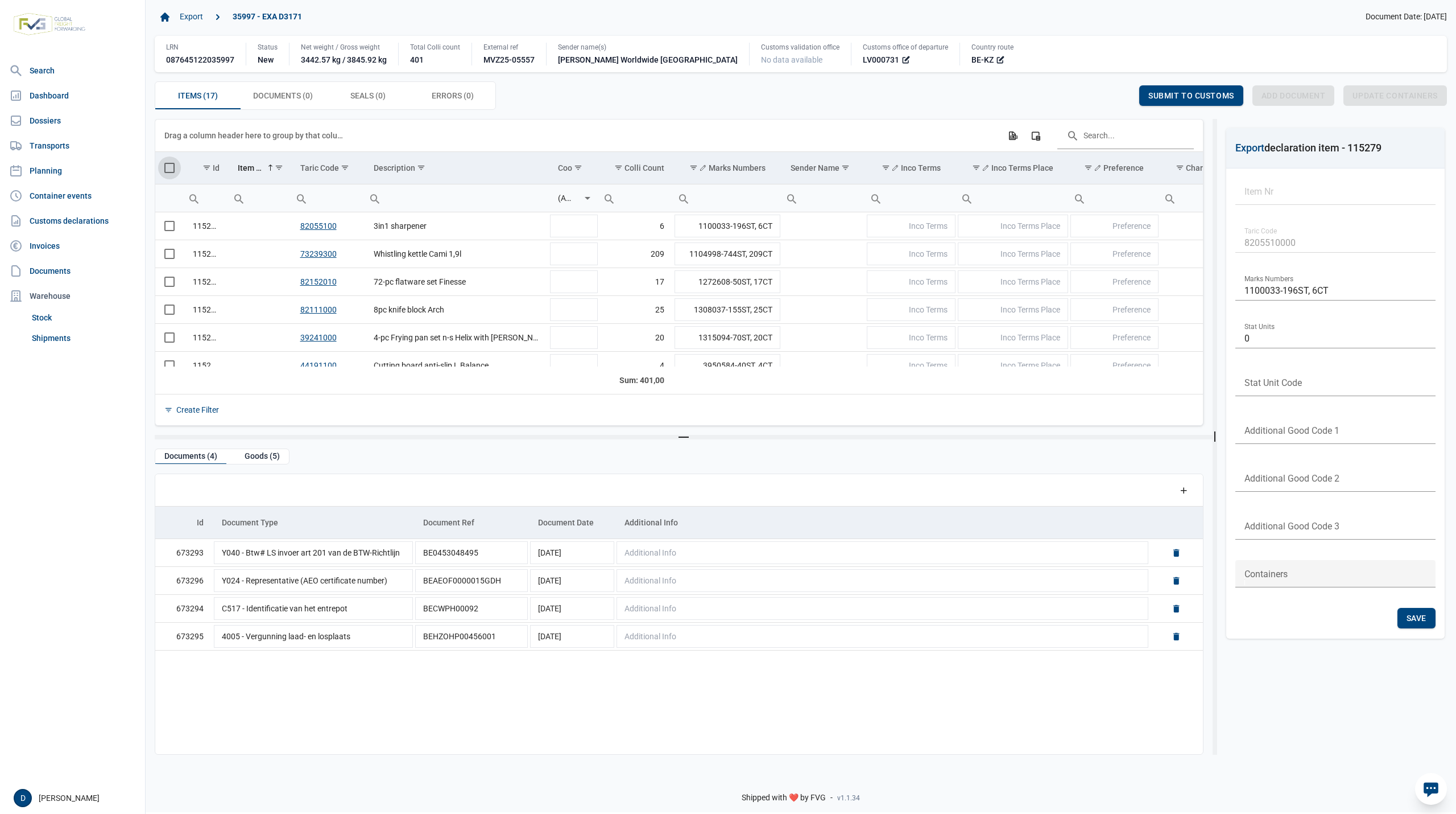
click at [172, 171] on span "Select all" at bounding box center [168, 168] width 10 height 10
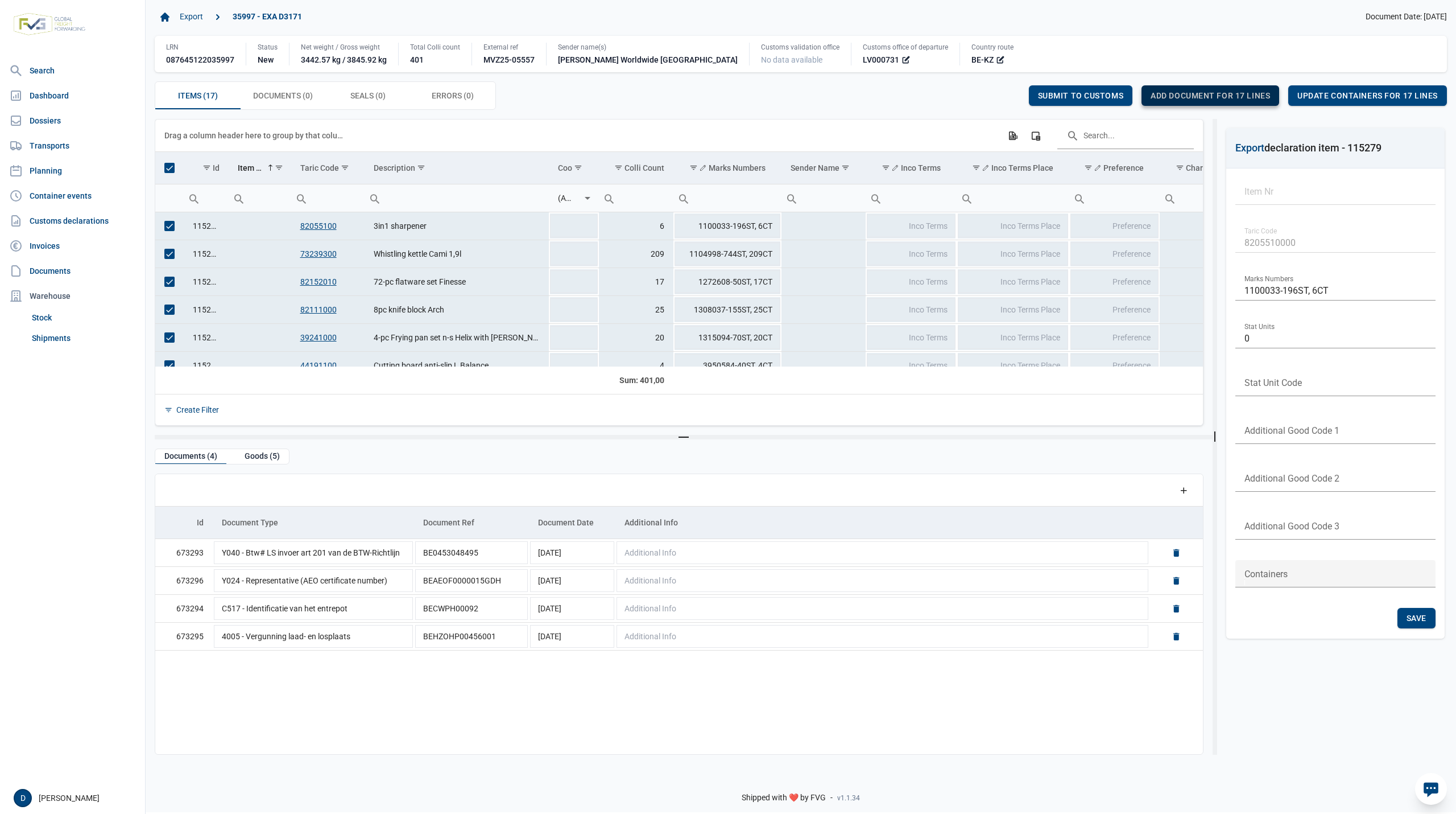
click at [1242, 92] on span "Add document for 17 lines" at bounding box center [1210, 95] width 119 height 9
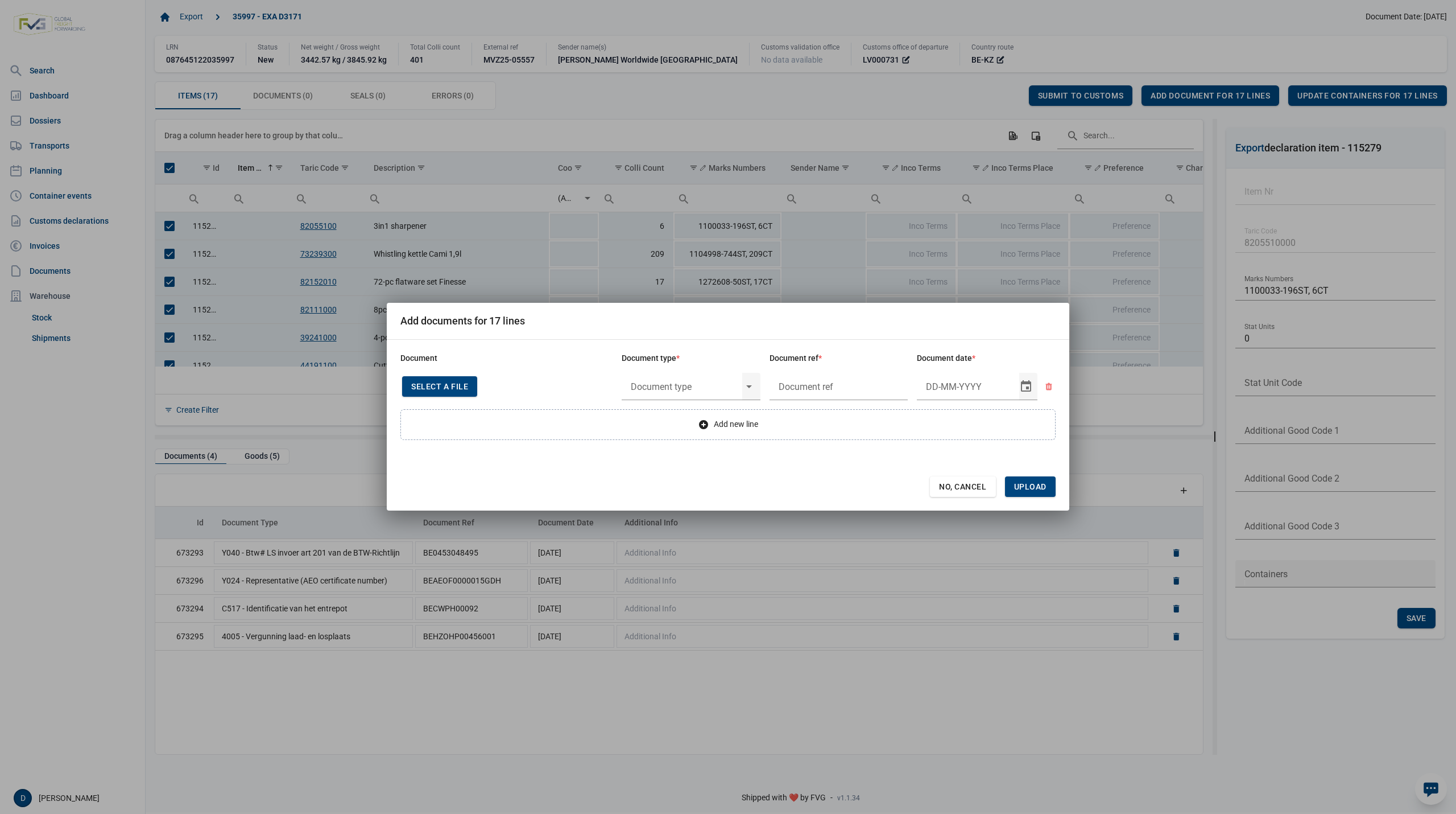
click at [412, 382] on span "Select a file" at bounding box center [440, 386] width 57 height 9
type input "Invoice VFA25-07219"
click at [673, 385] on input "text" at bounding box center [682, 386] width 120 height 29
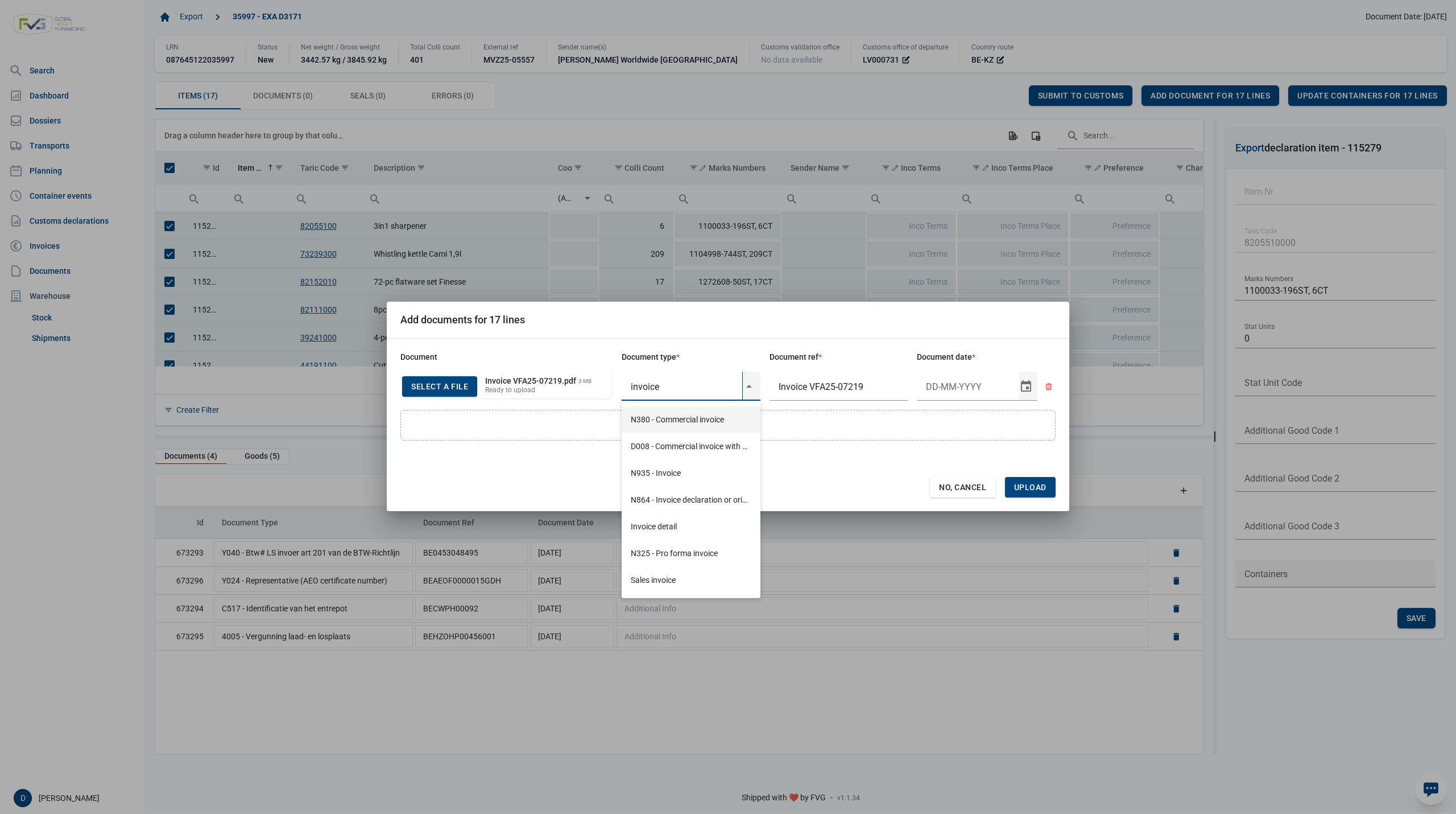
click at [674, 419] on div "N380 - Commercial invoice" at bounding box center [691, 419] width 139 height 27
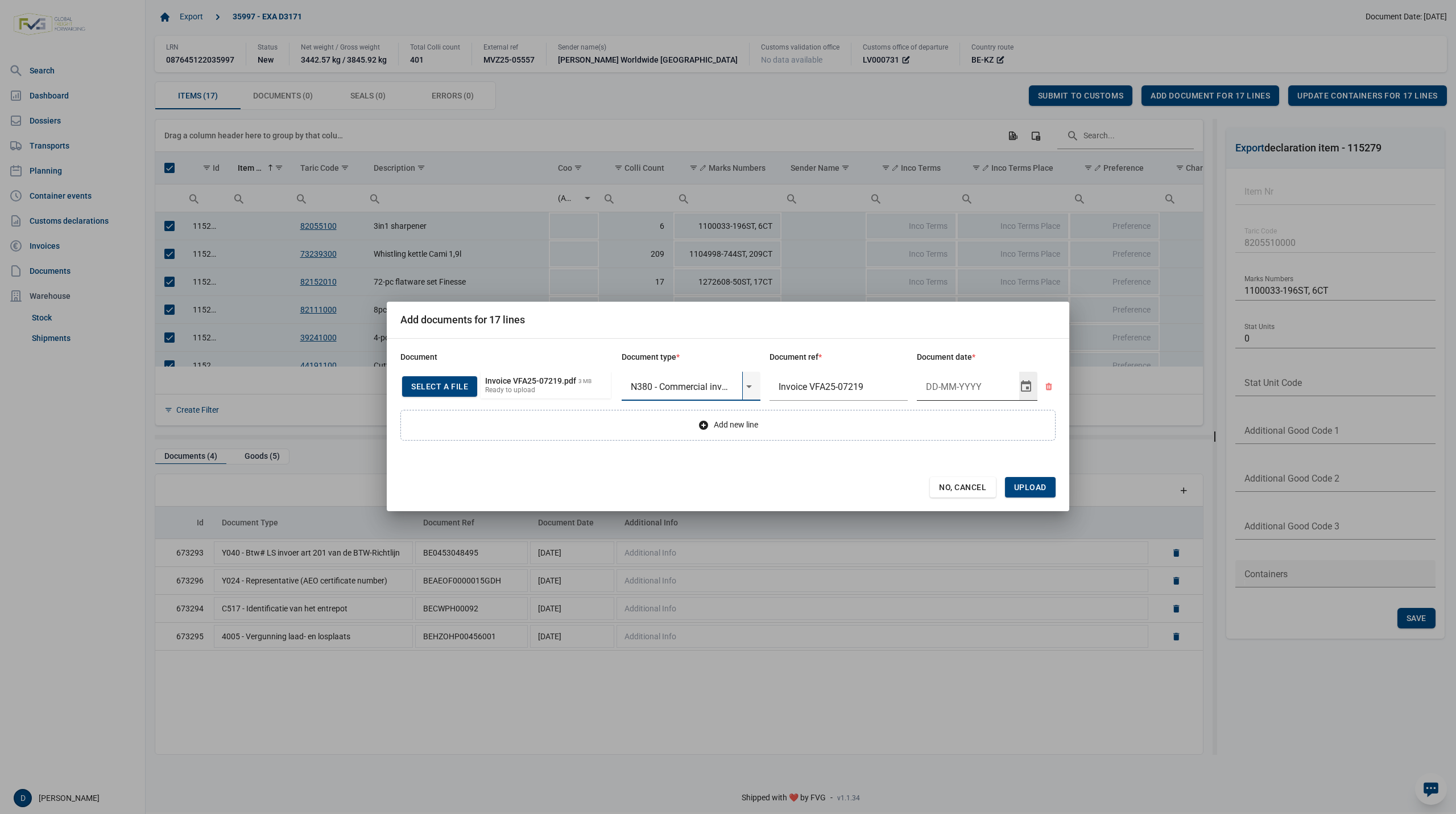
type input "N380 - Commercial invoice"
click at [940, 390] on input "Document date" at bounding box center [968, 386] width 102 height 29
type input "26-9-2025"
click at [1036, 481] on span "Upload" at bounding box center [1030, 487] width 51 height 21
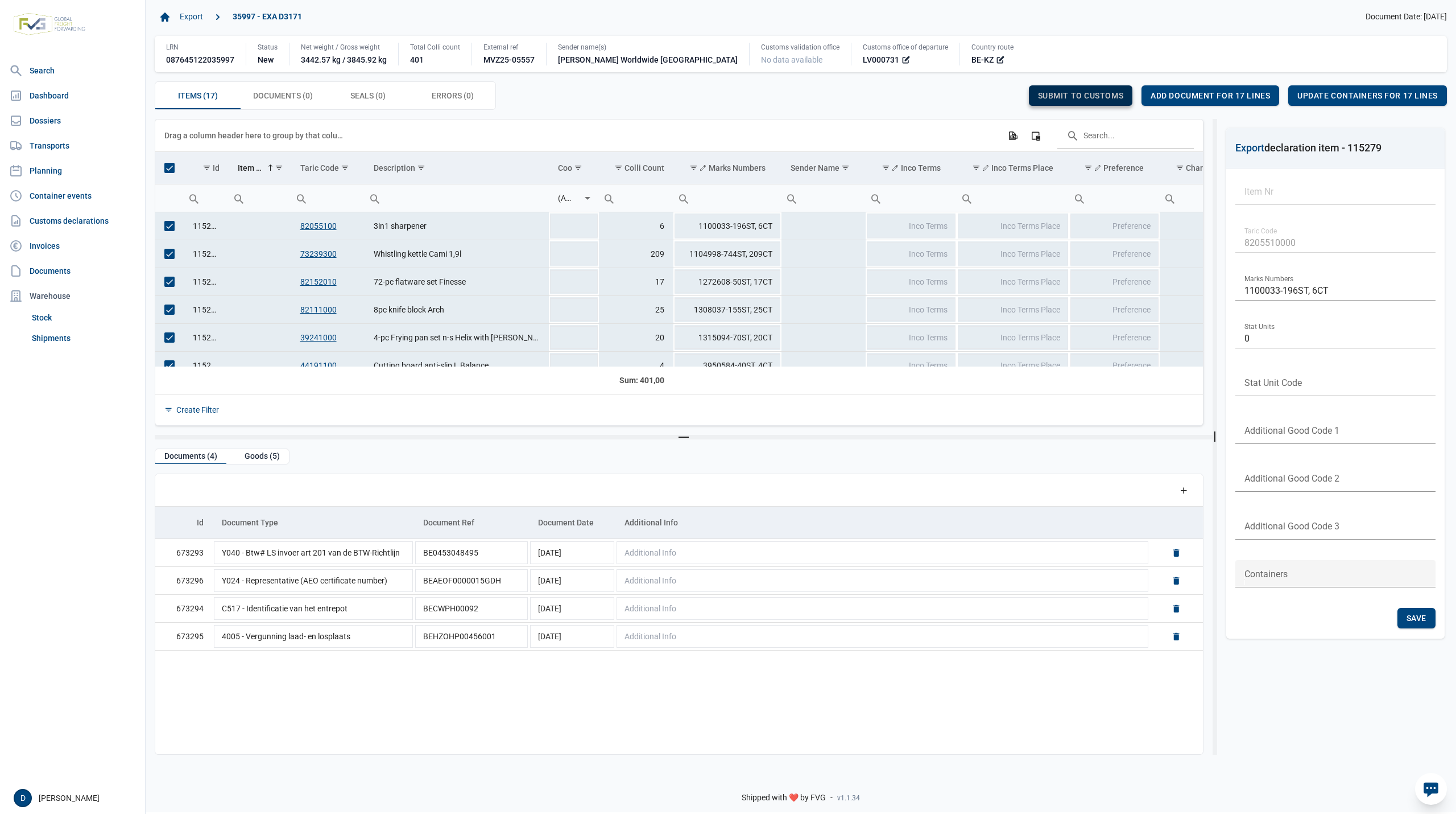
click at [1045, 94] on span "Submit to customs" at bounding box center [1081, 95] width 86 height 9
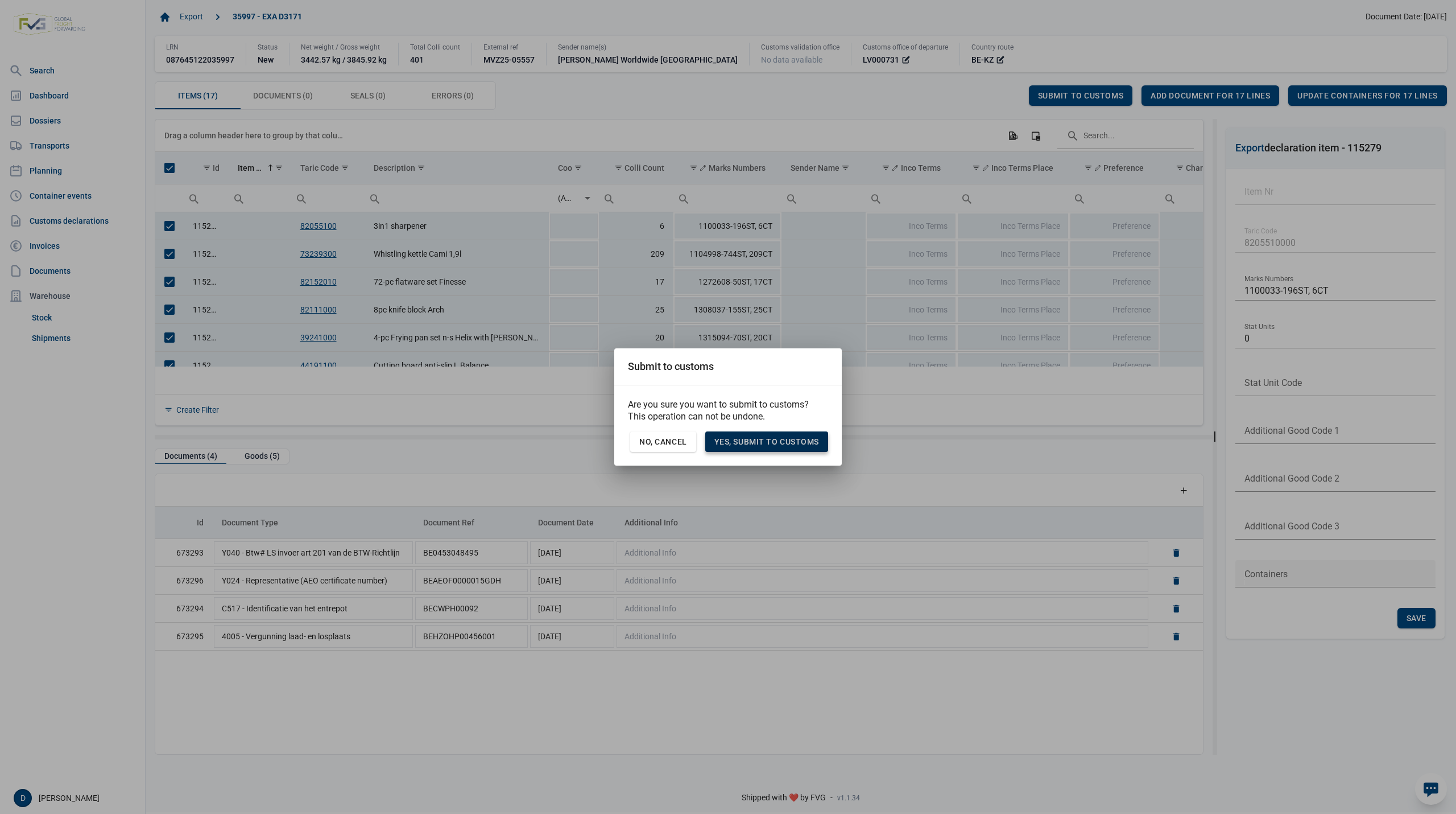
click at [788, 444] on span "Yes, Submit to customs" at bounding box center [766, 441] width 104 height 9
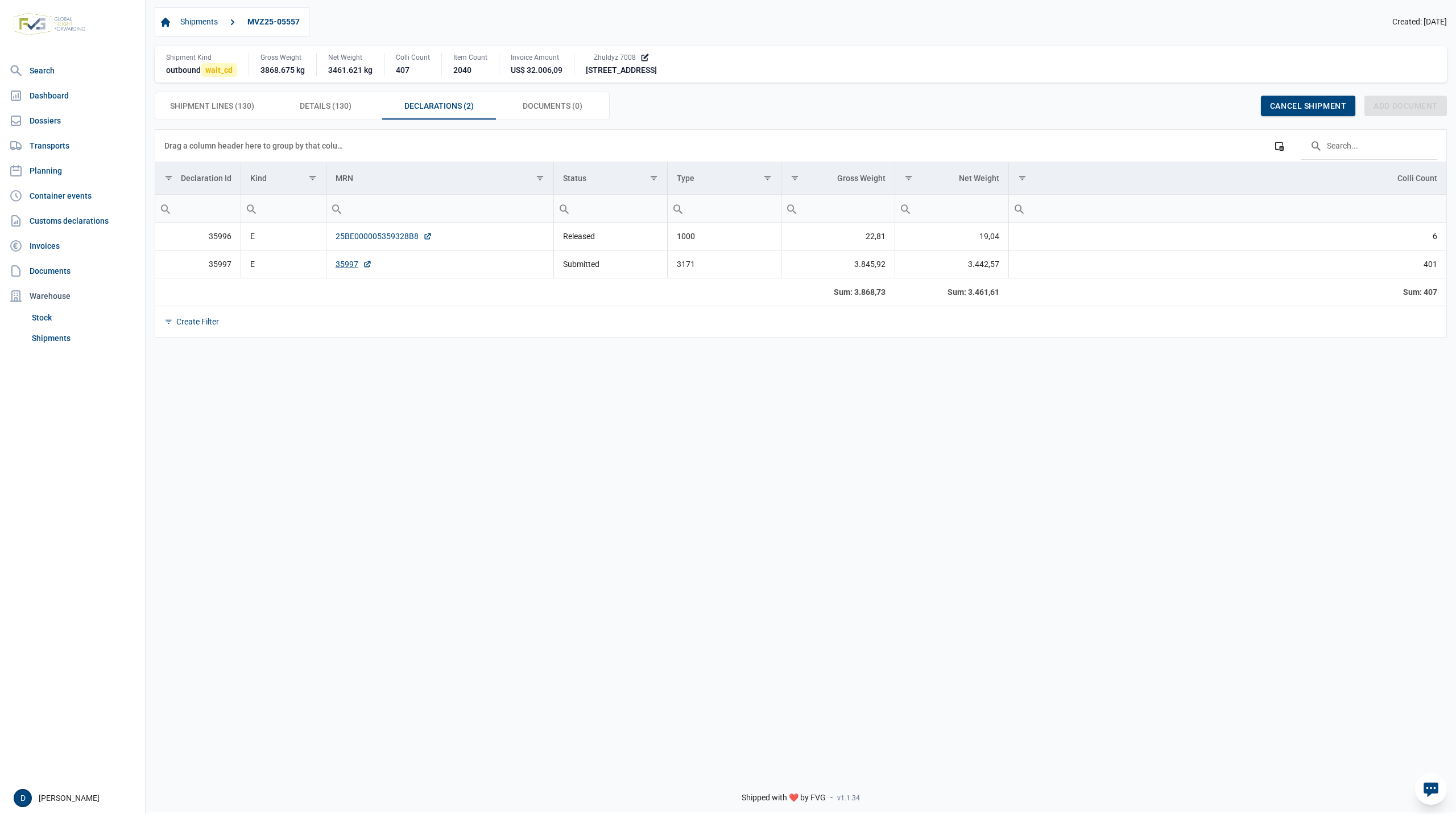
click at [385, 239] on link "25BE000005359328B8" at bounding box center [384, 236] width 97 height 12
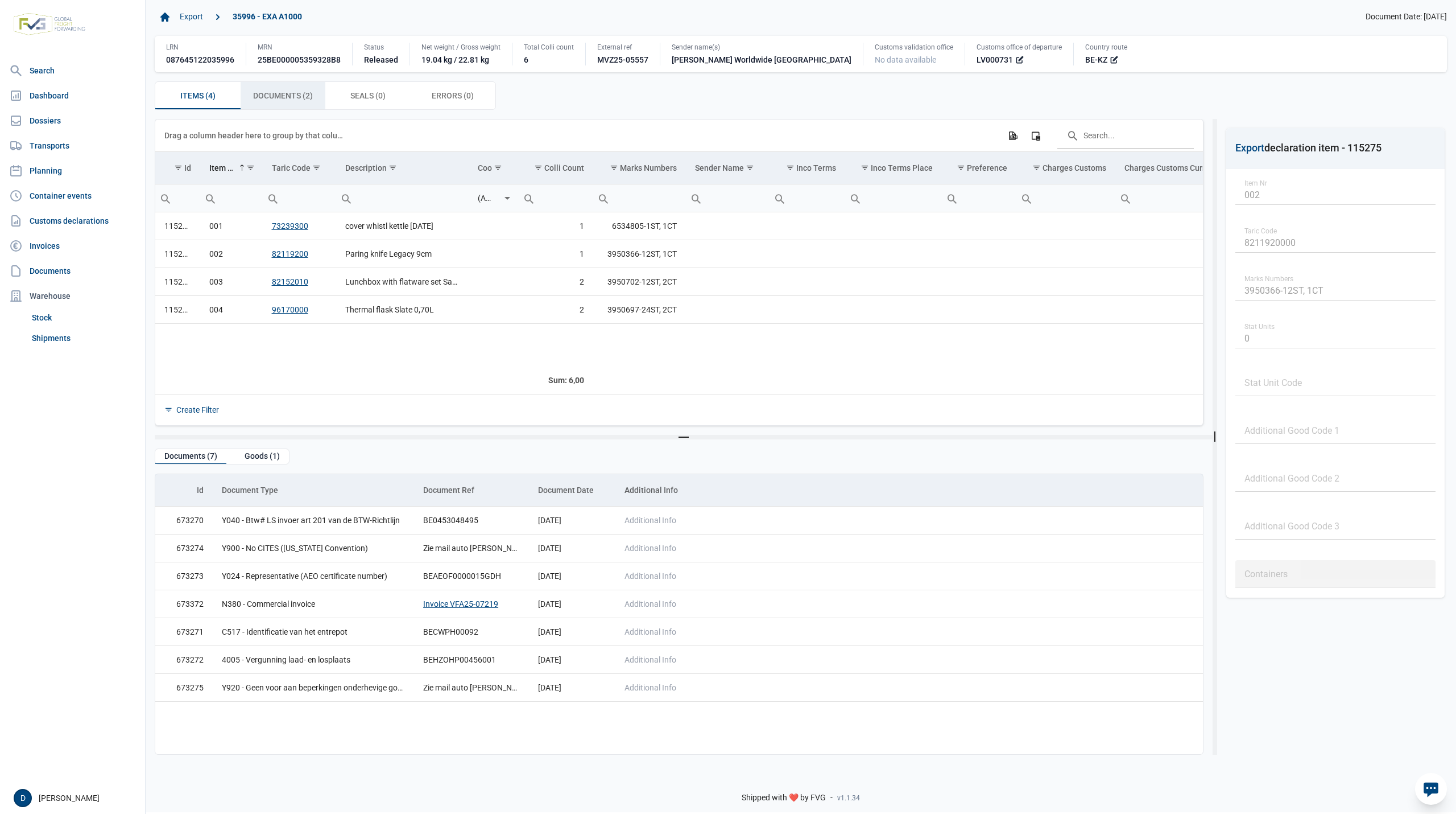
click at [289, 102] on span "Documents (2) Documents (2)" at bounding box center [282, 95] width 60 height 13
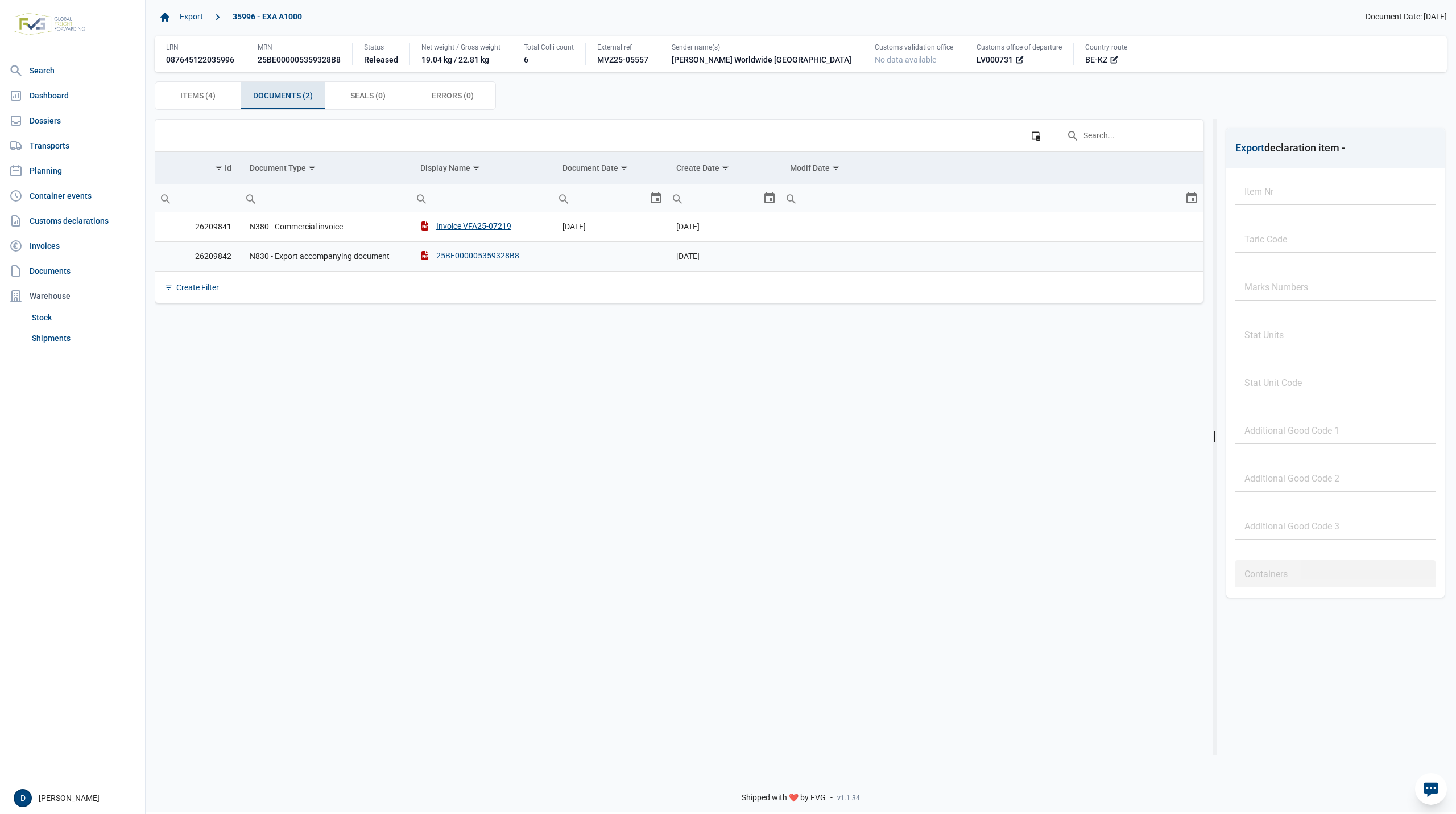
click at [449, 254] on div "25BE000005359328B8" at bounding box center [470, 255] width 99 height 12
